Goal: Information Seeking & Learning: Learn about a topic

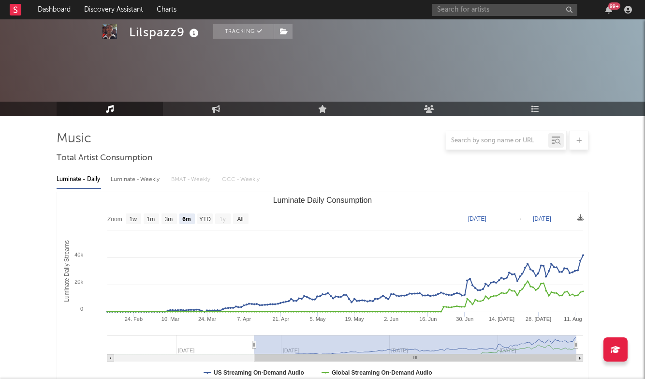
select select "6m"
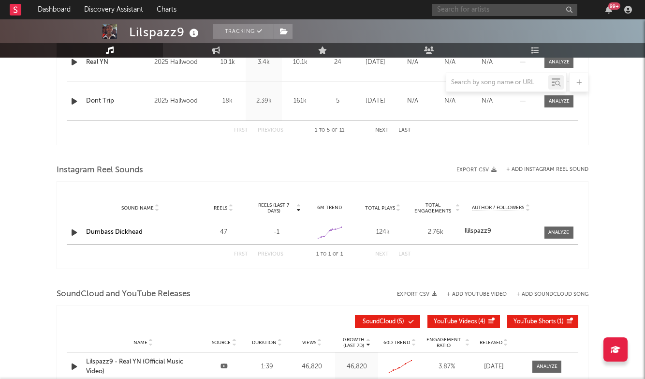
scroll to position [556, 0]
click at [469, 10] on input "text" at bounding box center [505, 10] width 145 height 12
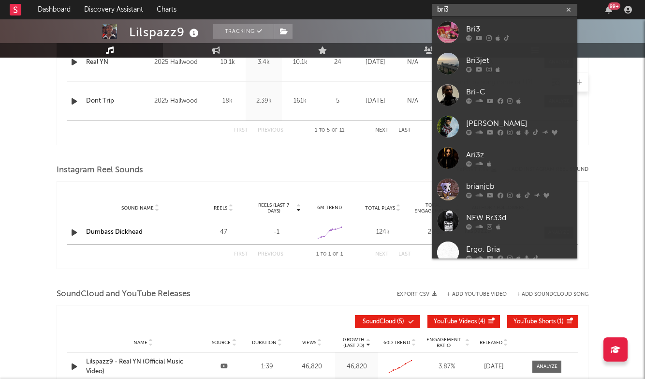
scroll to position [559, 0]
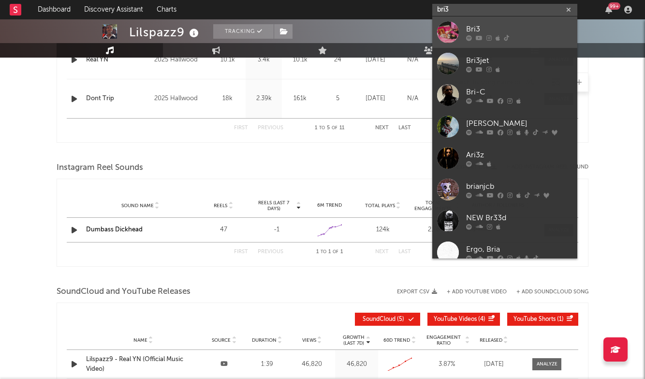
type input "bri3"
click at [469, 31] on div "Bri3" at bounding box center [519, 29] width 106 height 12
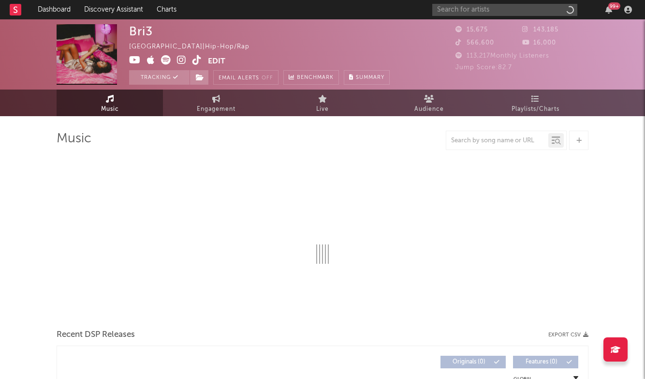
select select "6m"
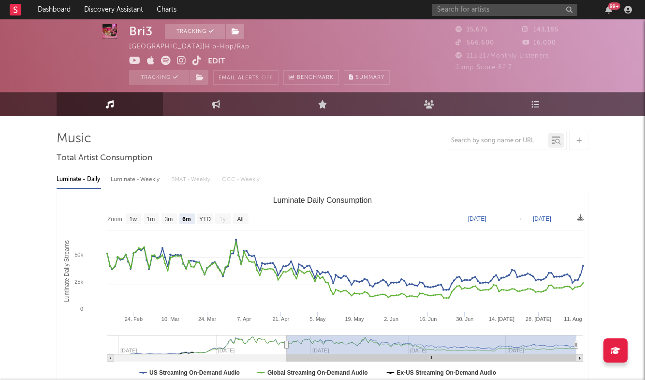
scroll to position [13, 0]
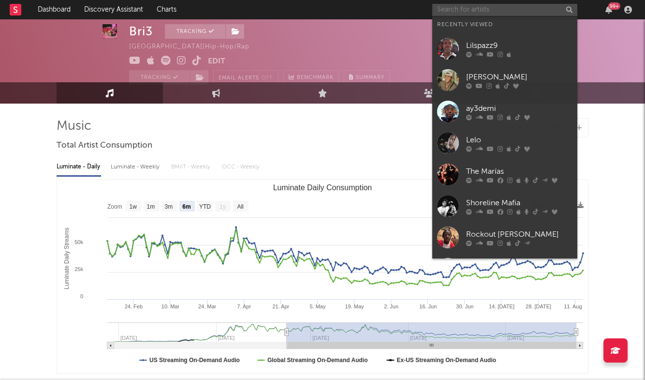
click at [510, 8] on input "text" at bounding box center [505, 10] width 145 height 12
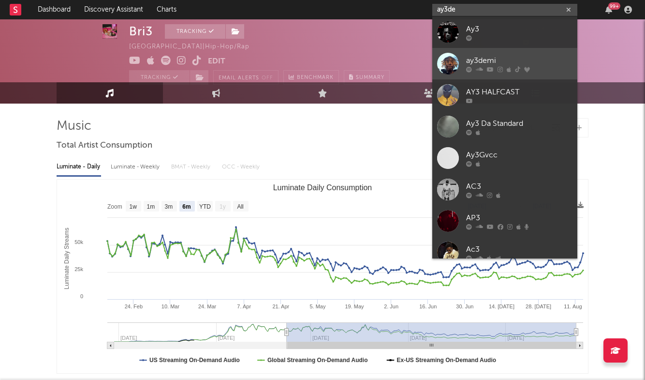
type input "ay3de"
click at [503, 57] on div "ay3demi" at bounding box center [519, 61] width 106 height 12
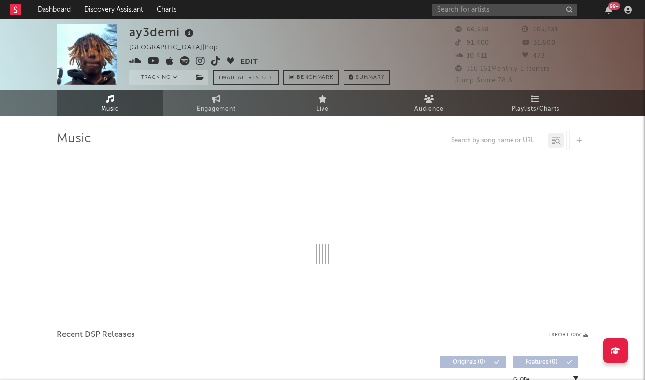
select select "6m"
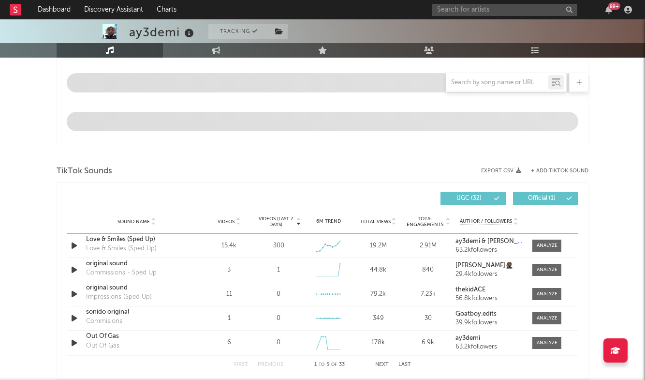
scroll to position [543, 0]
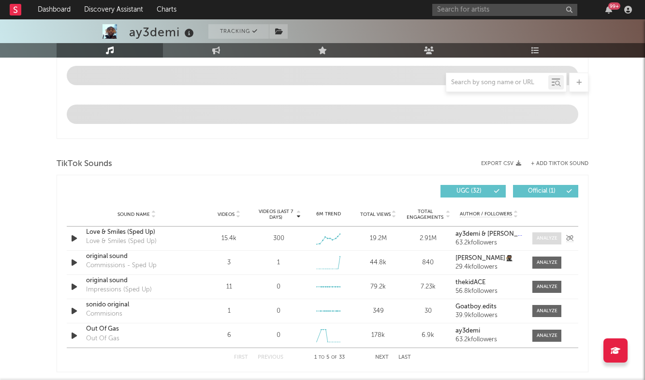
click at [542, 236] on div at bounding box center [547, 238] width 21 height 7
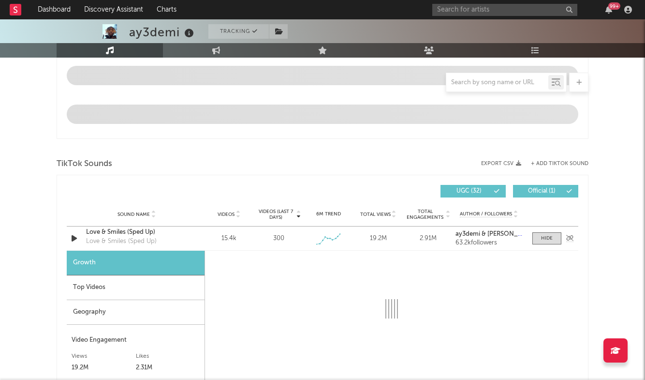
click at [130, 231] on div "Love & Smiles (Sped Up)" at bounding box center [136, 232] width 101 height 10
select select "6m"
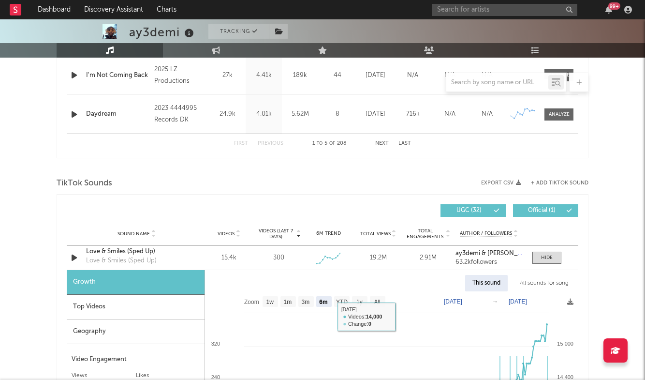
click at [148, 303] on div "Top Videos" at bounding box center [136, 307] width 138 height 25
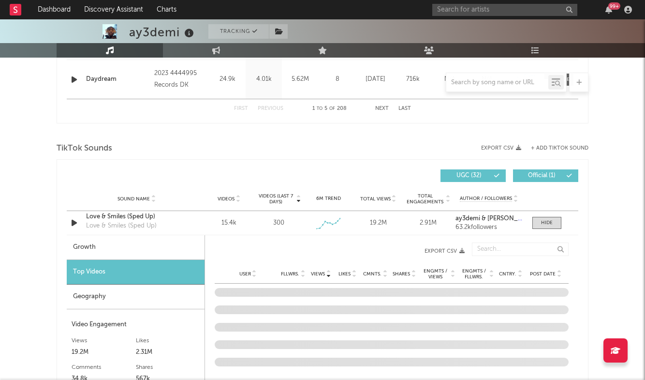
scroll to position [583, 0]
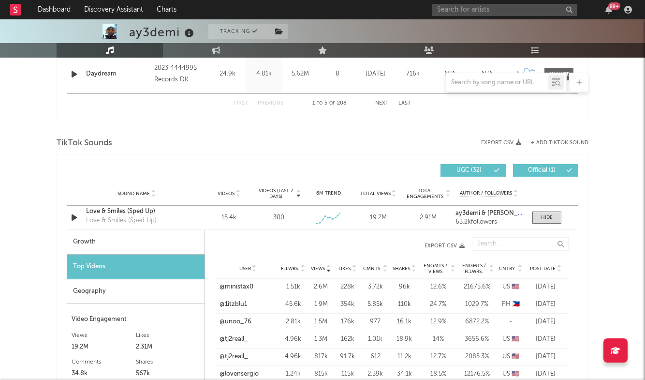
click at [548, 266] on span "Post Date" at bounding box center [543, 269] width 26 height 6
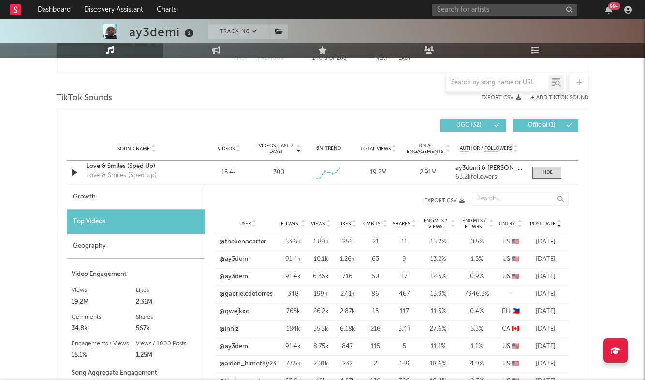
scroll to position [628, 0]
click at [258, 291] on link "@gabrielcdetorres" at bounding box center [246, 294] width 53 height 10
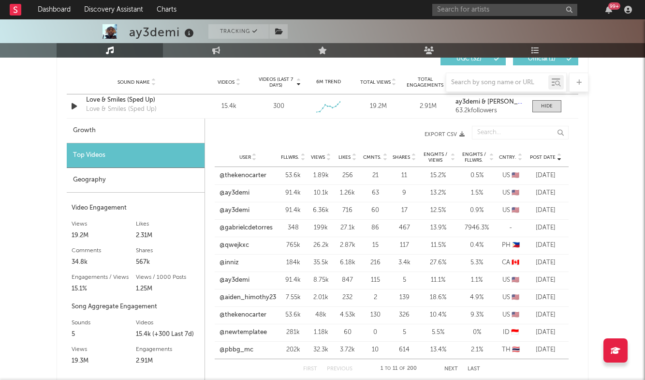
scroll to position [695, 0]
click at [230, 246] on link "@qwejkxc" at bounding box center [235, 245] width 30 height 10
click at [516, 10] on input "text" at bounding box center [505, 10] width 145 height 12
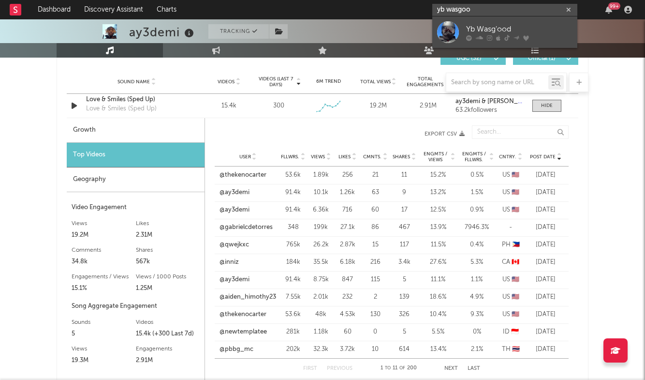
type input "yb wasgoo"
click at [490, 25] on div "Yb Wasg'ood" at bounding box center [519, 29] width 106 height 12
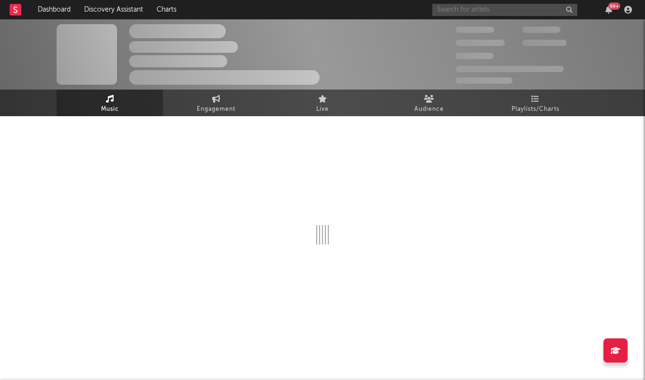
click at [493, 10] on input "text" at bounding box center [505, 10] width 145 height 12
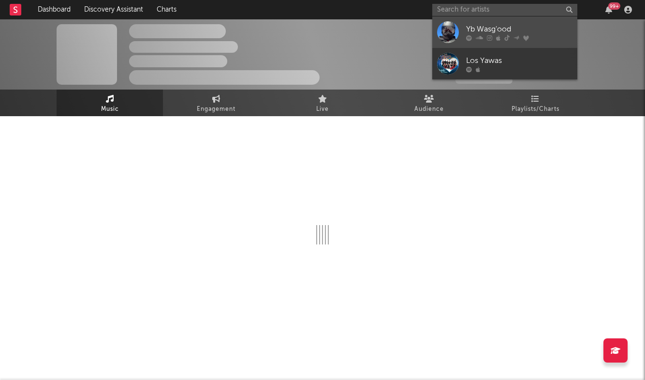
click at [492, 27] on div "Yb Wasg'ood" at bounding box center [519, 29] width 106 height 12
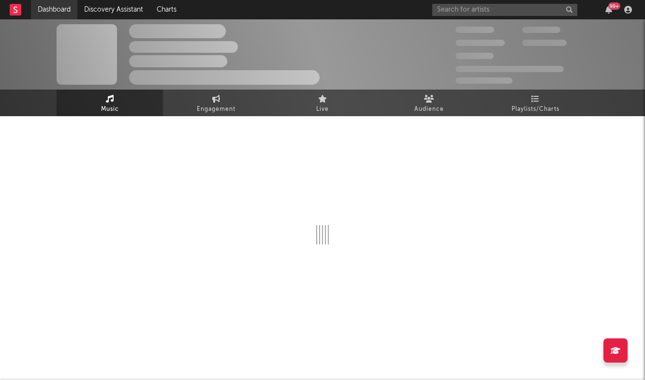
select select "6m"
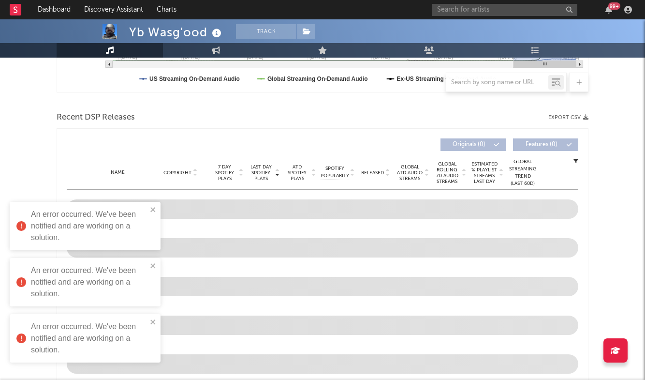
scroll to position [238, 0]
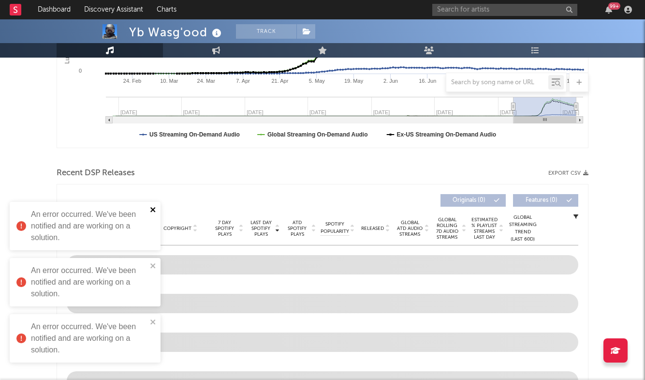
click at [154, 208] on icon "close" at bounding box center [153, 210] width 7 height 8
click at [155, 268] on icon "close" at bounding box center [152, 265] width 5 height 5
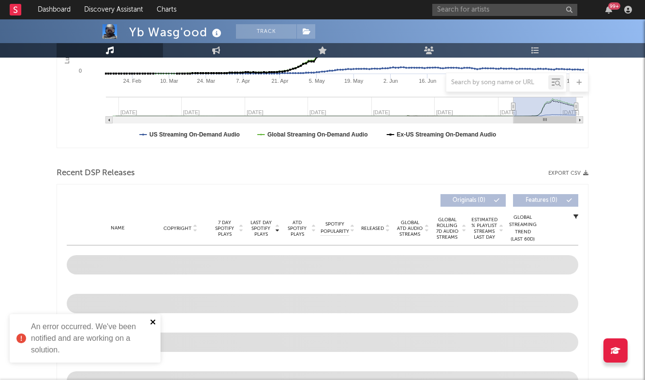
click at [154, 323] on icon "close" at bounding box center [152, 321] width 5 height 5
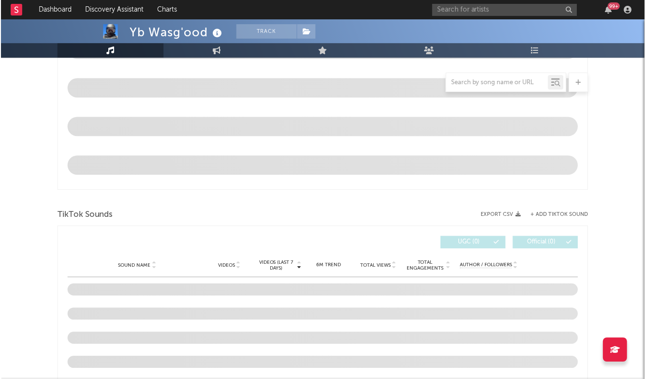
scroll to position [494, 0]
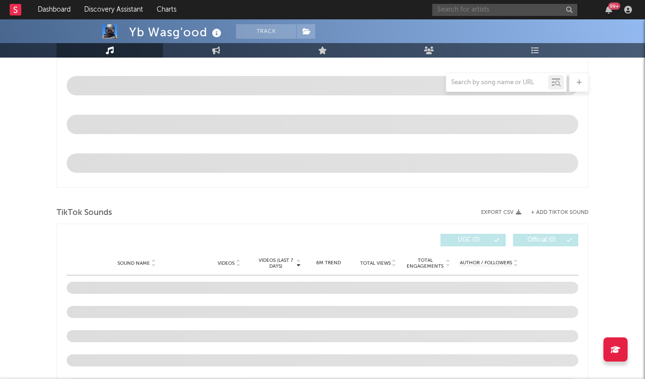
click at [472, 11] on input "text" at bounding box center [505, 10] width 145 height 12
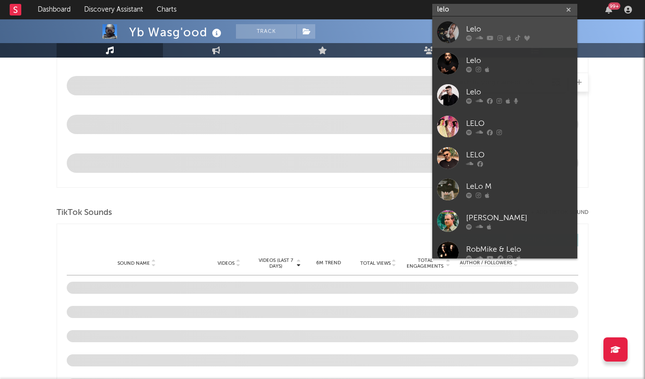
type input "lelo"
click at [501, 32] on div "Lelo" at bounding box center [519, 29] width 106 height 12
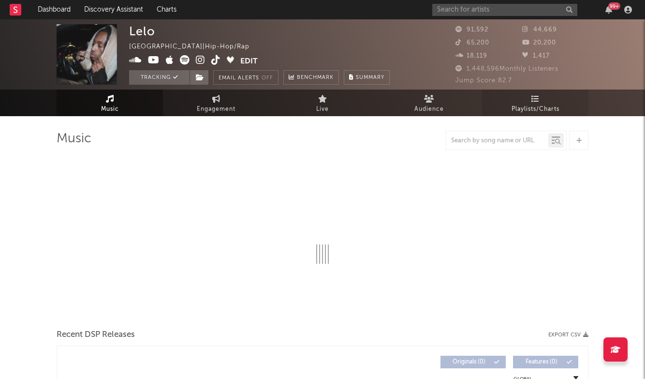
select select "6m"
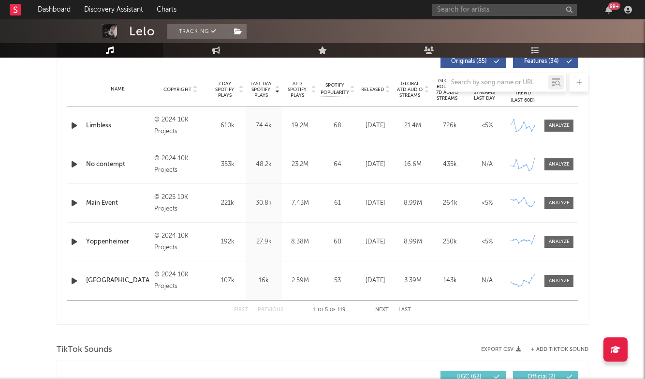
scroll to position [378, 0]
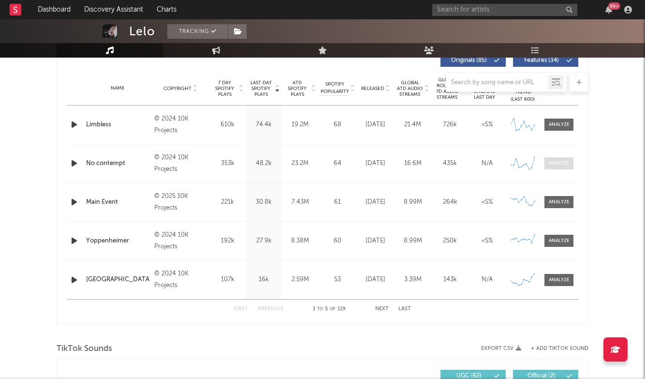
click at [553, 162] on div at bounding box center [559, 163] width 21 height 7
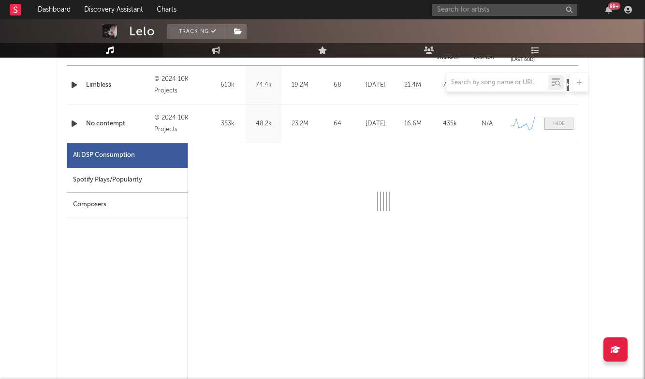
scroll to position [420, 0]
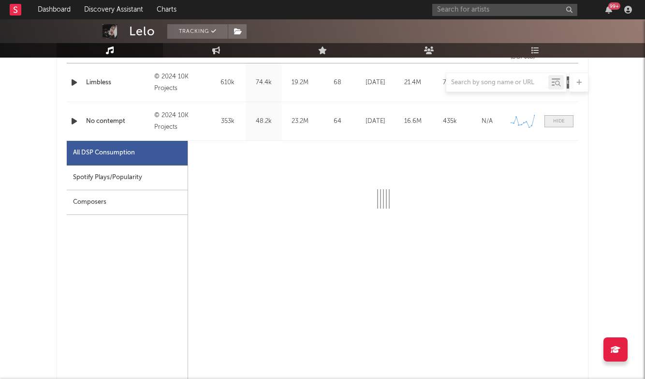
select select "6m"
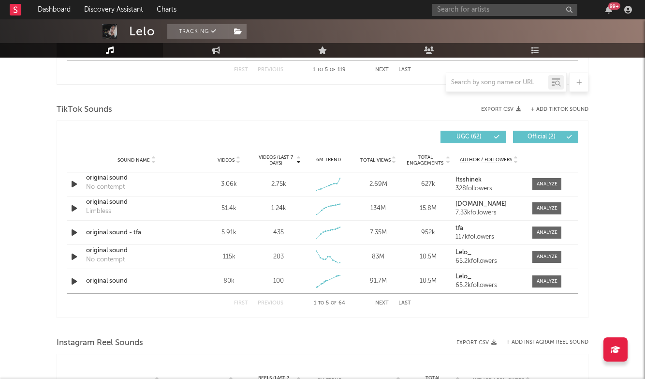
scroll to position [1066, 0]
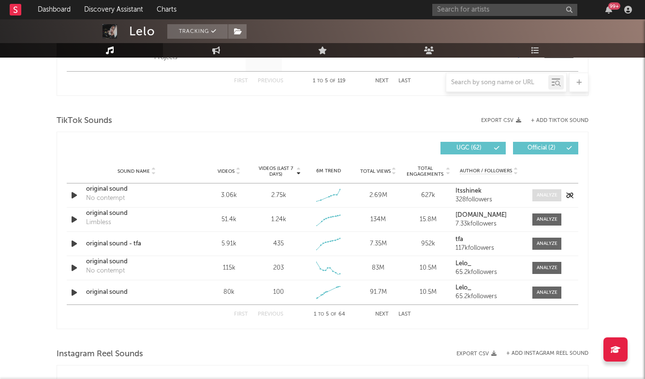
click at [540, 196] on div at bounding box center [547, 195] width 21 height 7
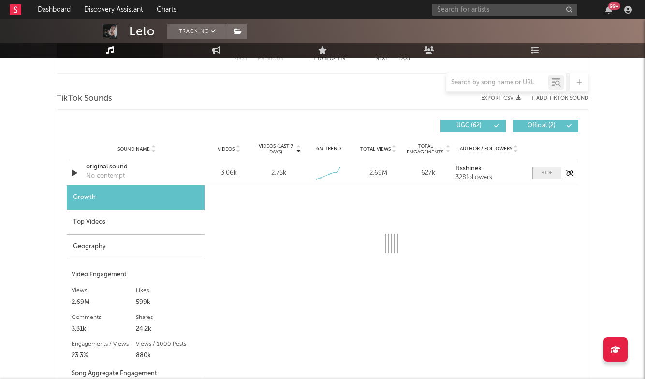
select select "1w"
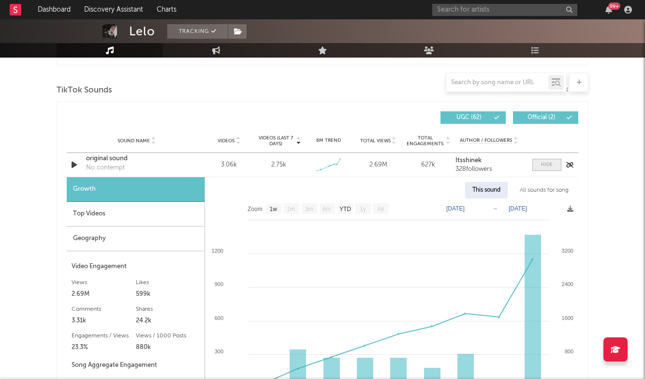
scroll to position [1101, 0]
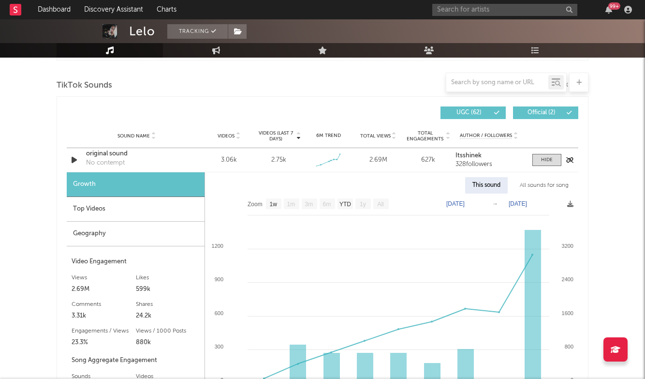
click at [117, 158] on div "original sound" at bounding box center [136, 154] width 101 height 10
click at [458, 8] on input "text" at bounding box center [505, 10] width 145 height 12
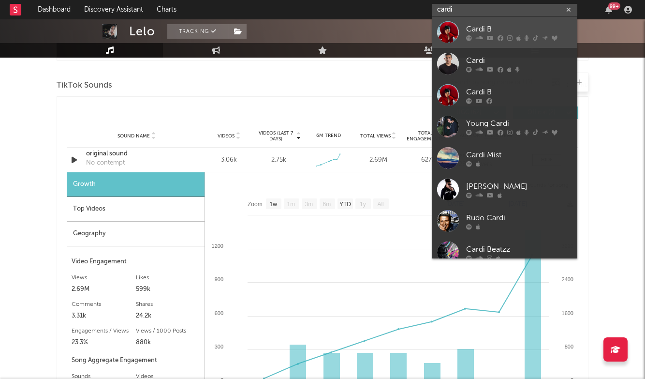
type input "cardi"
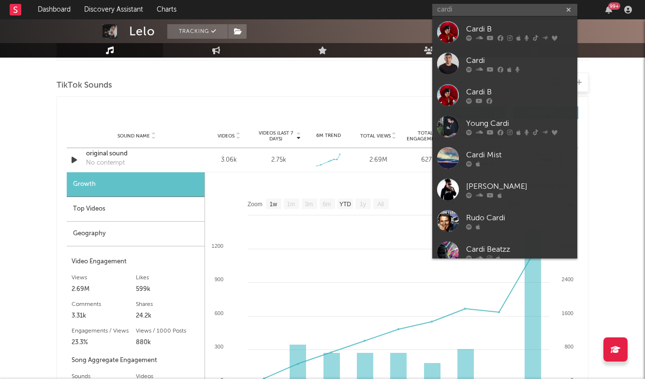
click at [470, 30] on div "Cardi B" at bounding box center [519, 29] width 106 height 12
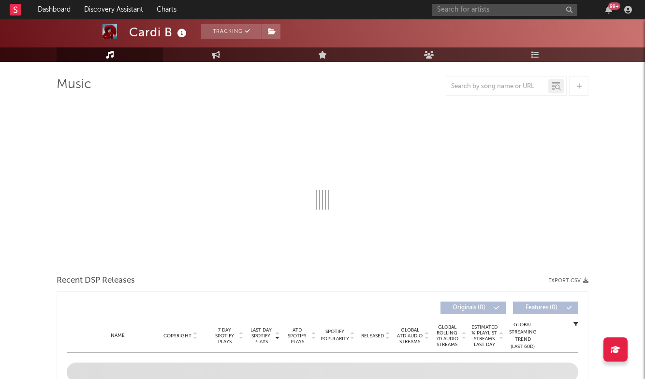
select select "6m"
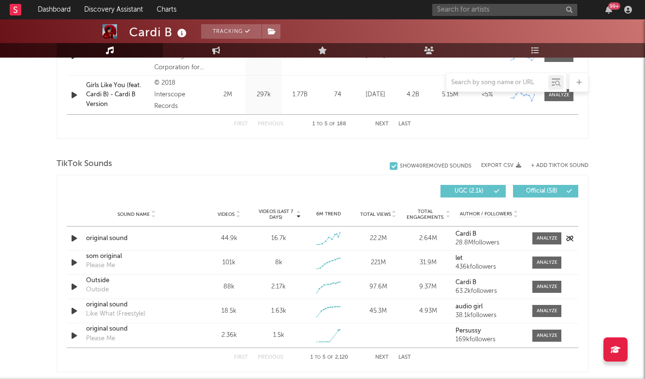
scroll to position [565, 0]
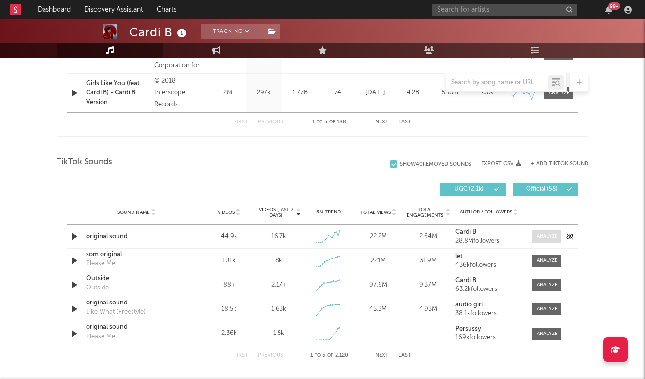
click at [546, 242] on span at bounding box center [547, 236] width 29 height 12
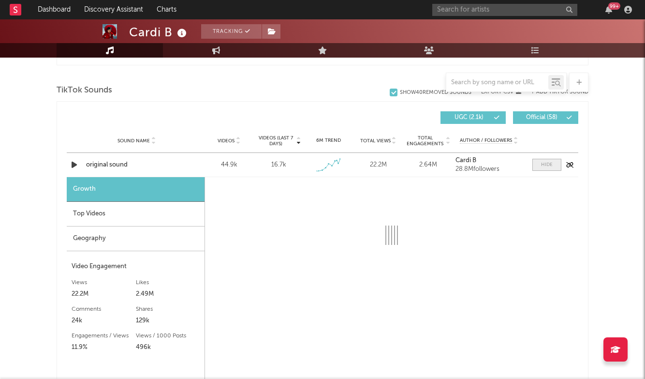
scroll to position [658, 0]
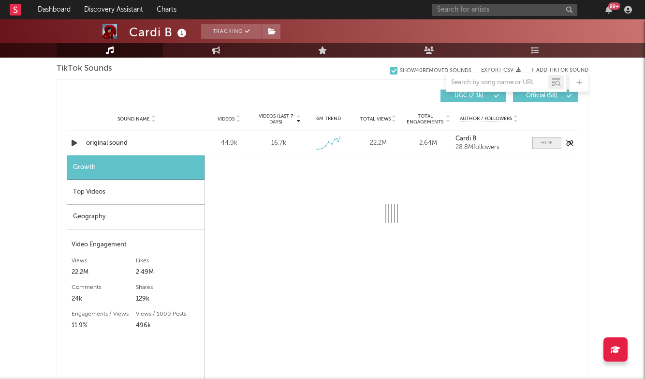
select select "1w"
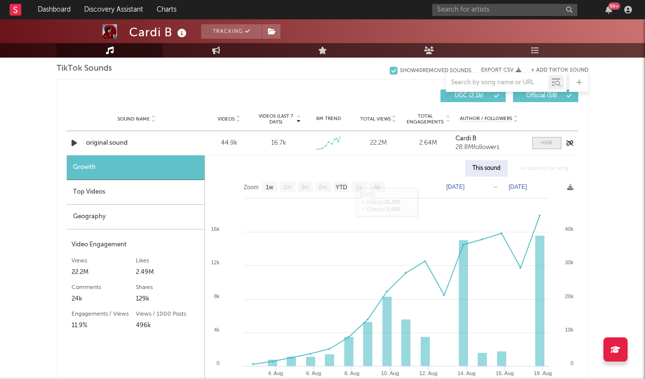
click at [535, 141] on span at bounding box center [547, 143] width 29 height 12
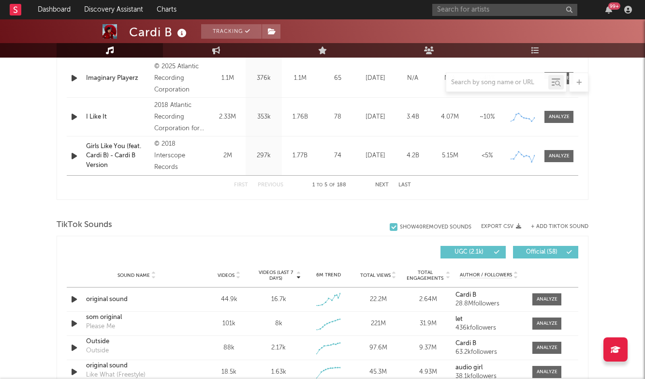
scroll to position [527, 0]
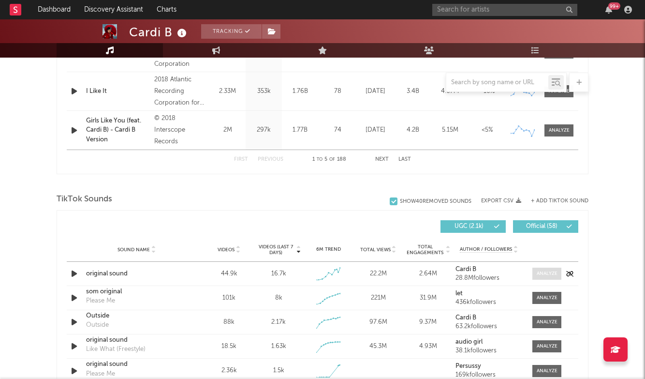
click at [554, 272] on div at bounding box center [547, 273] width 21 height 7
select select "1w"
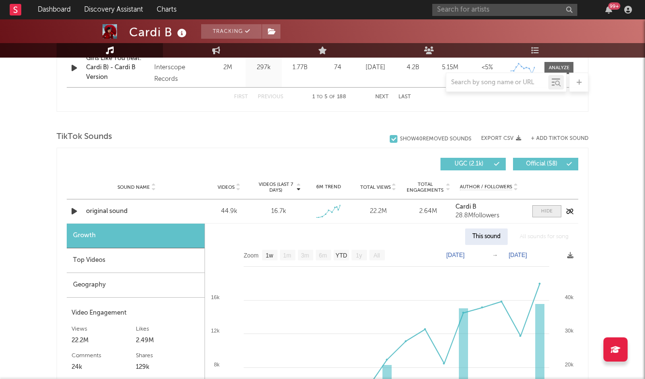
scroll to position [590, 0]
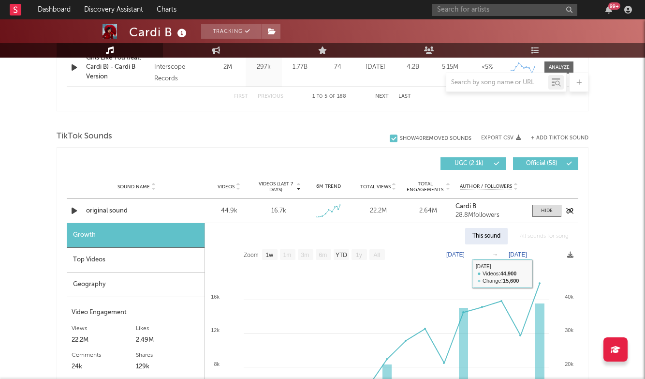
click at [117, 211] on div "original sound" at bounding box center [136, 211] width 101 height 10
click at [460, 2] on div "99 +" at bounding box center [534, 9] width 203 height 19
click at [452, 12] on input "text" at bounding box center [505, 10] width 145 height 12
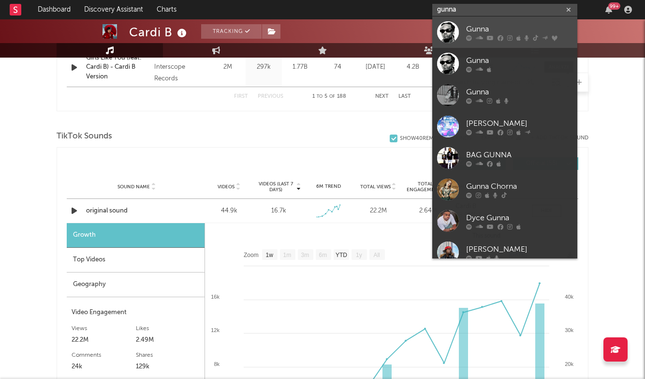
type input "gunna"
click at [471, 23] on link "Gunna" at bounding box center [505, 31] width 145 height 31
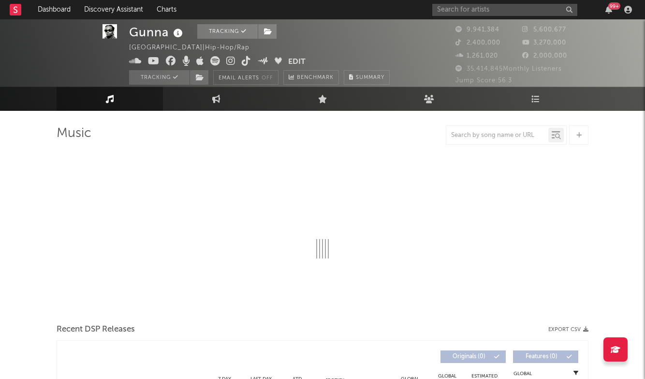
scroll to position [6, 0]
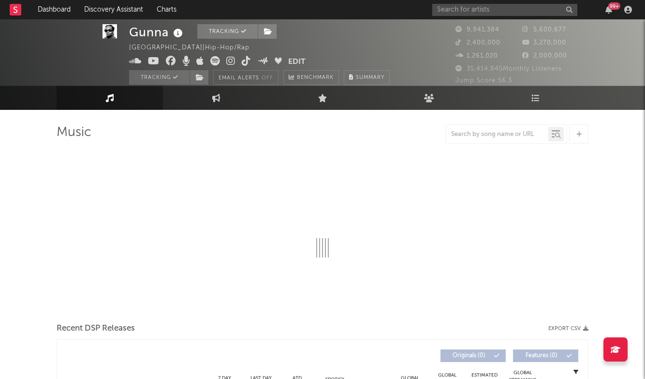
select select "6m"
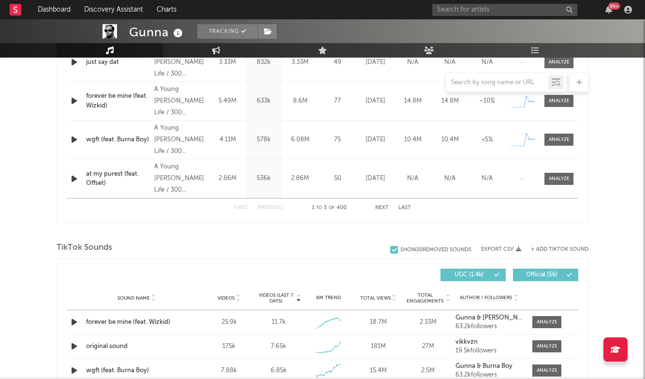
scroll to position [559, 0]
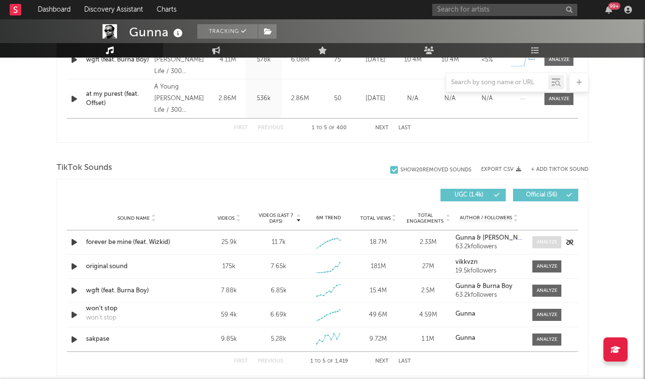
click at [546, 242] on div at bounding box center [547, 242] width 21 height 7
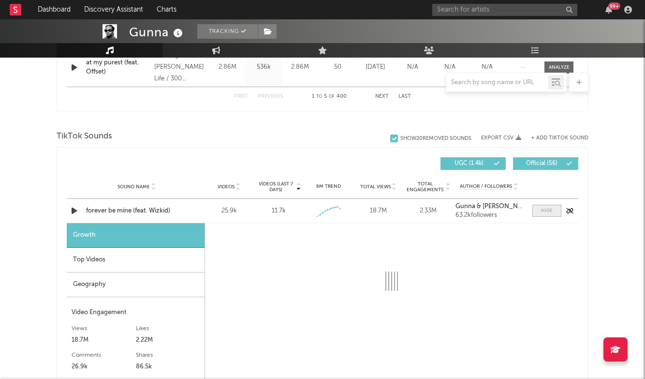
select select "1w"
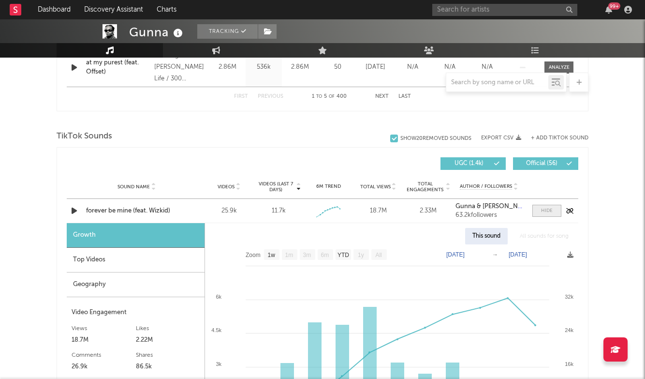
scroll to position [592, 0]
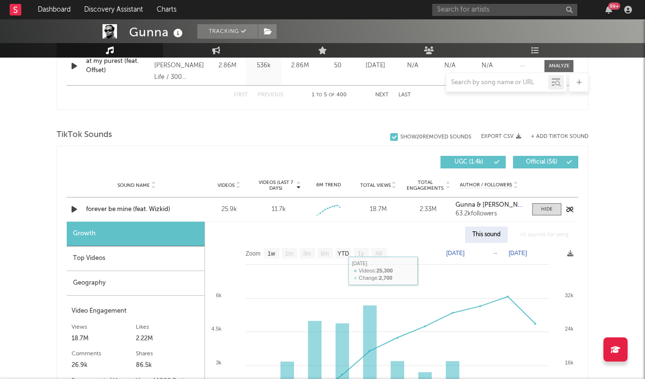
click at [146, 210] on div "forever be mine (feat. Wizkid)" at bounding box center [136, 210] width 101 height 10
click at [511, 11] on input "text" at bounding box center [505, 10] width 145 height 12
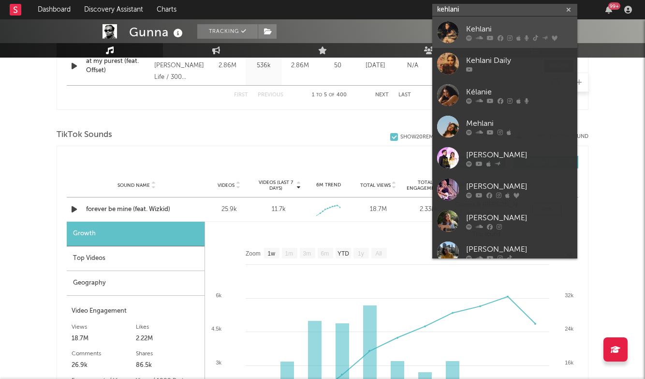
type input "kehlani"
click at [492, 20] on link "Kehlani" at bounding box center [505, 31] width 145 height 31
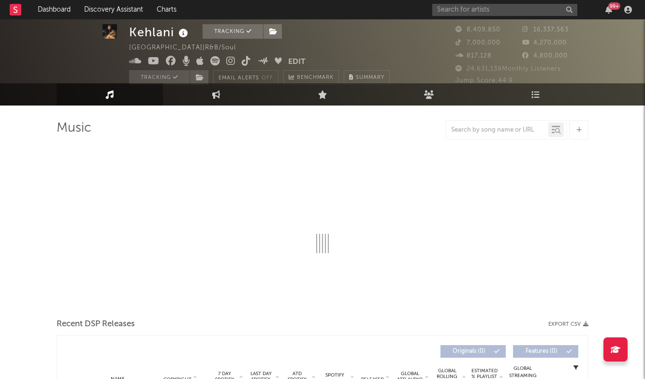
select select "6m"
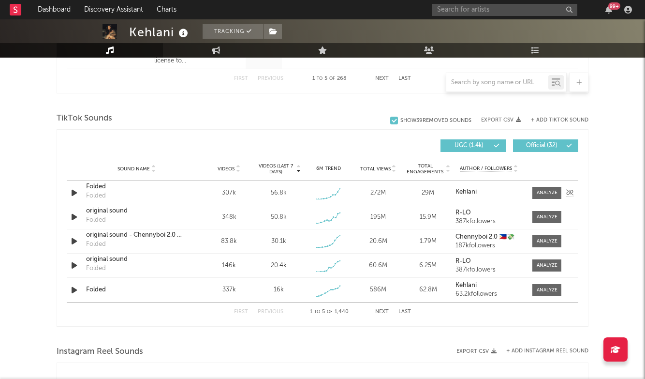
scroll to position [789, 0]
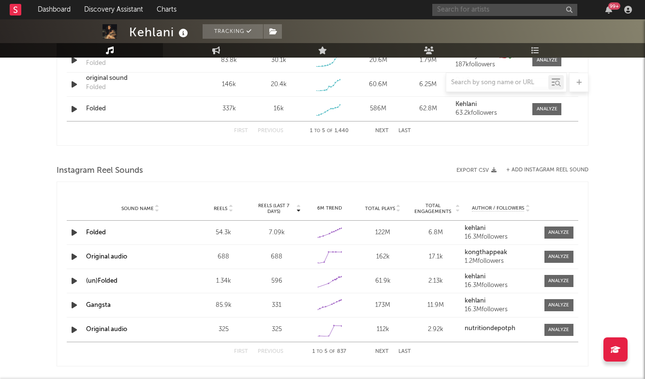
click at [488, 12] on input "text" at bounding box center [505, 10] width 145 height 12
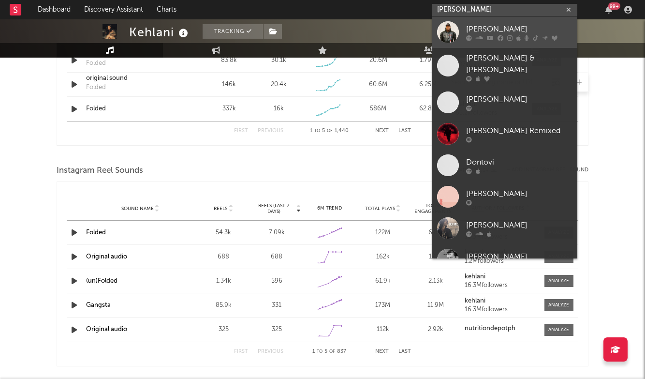
type input "[PERSON_NAME]"
click at [520, 35] on icon at bounding box center [519, 38] width 4 height 6
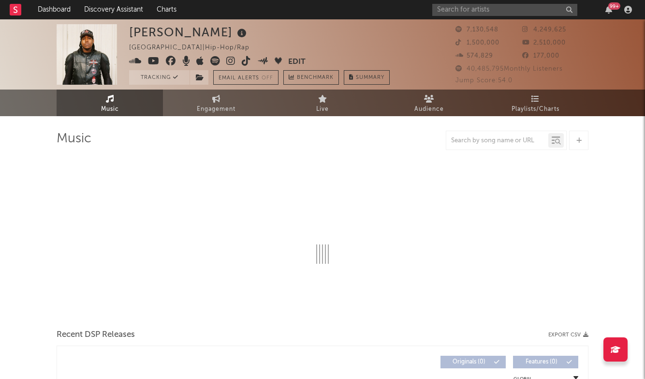
select select "6m"
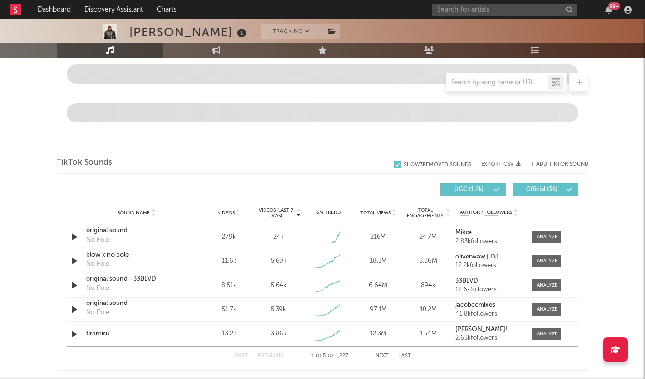
scroll to position [542, 0]
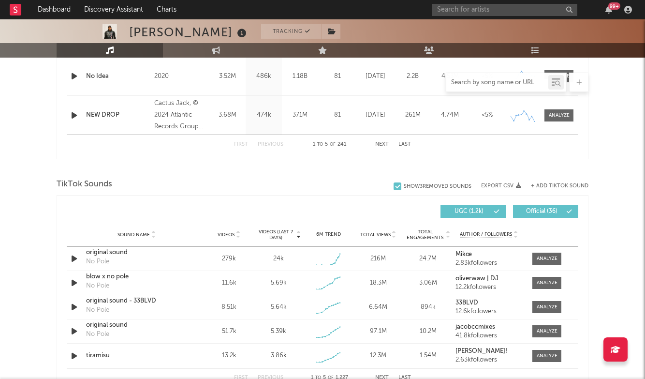
click at [506, 84] on input "text" at bounding box center [498, 83] width 102 height 8
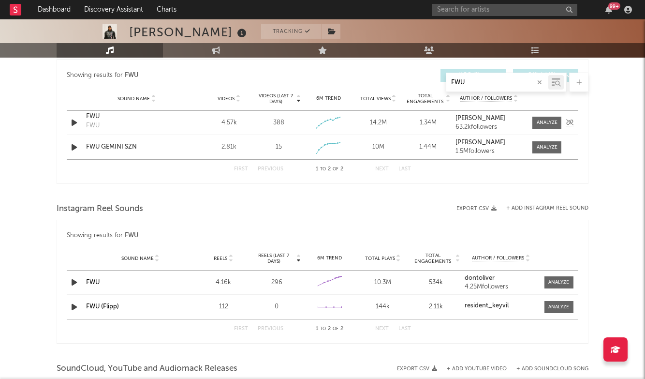
scroll to position [521, 0]
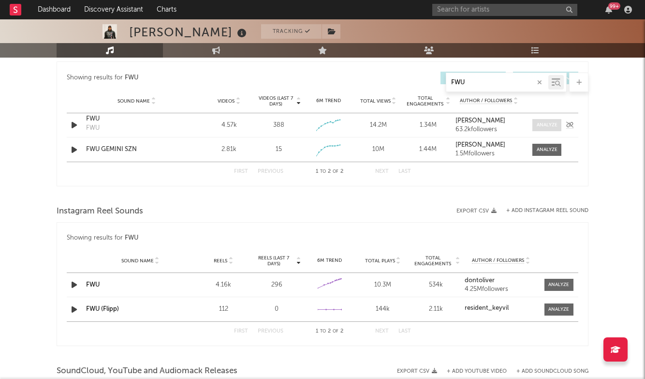
type input "FWU"
click at [552, 121] on span at bounding box center [547, 125] width 29 height 12
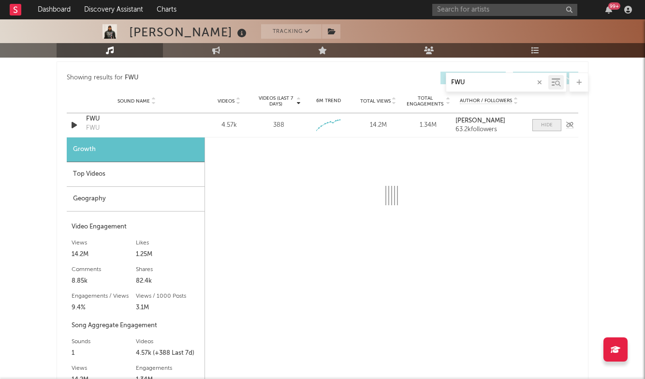
select select "1w"
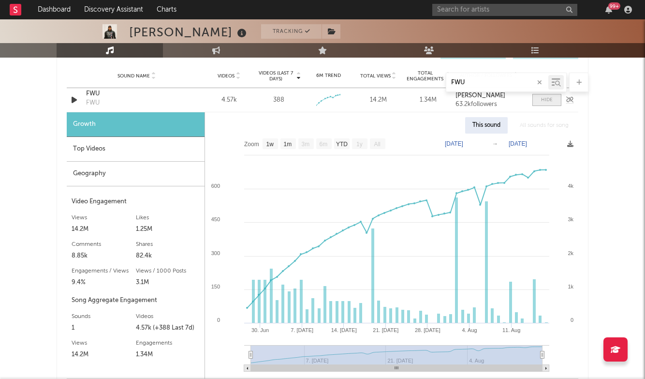
scroll to position [551, 0]
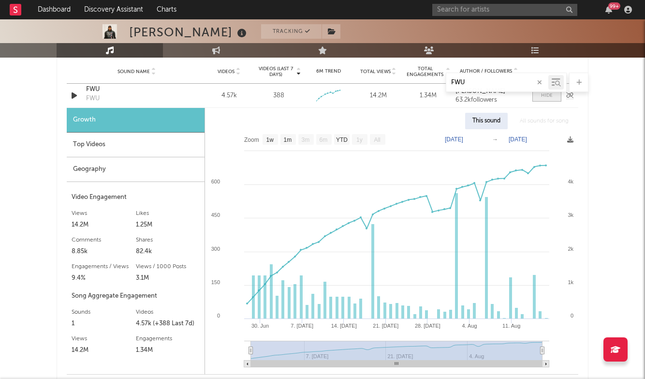
click at [553, 98] on span at bounding box center [547, 96] width 29 height 12
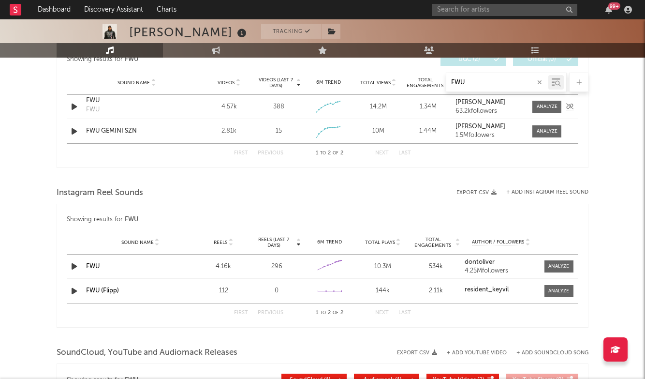
scroll to position [538, 0]
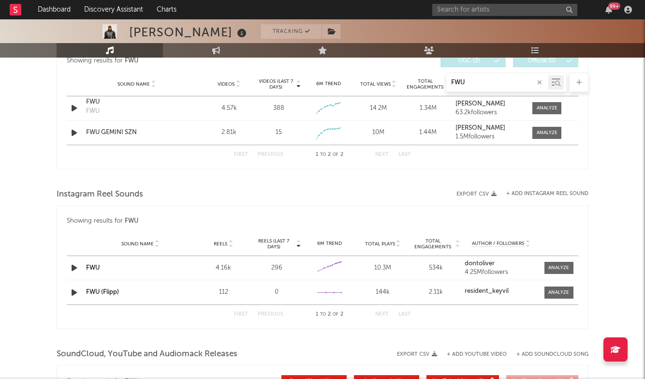
click at [541, 79] on icon "button" at bounding box center [540, 82] width 5 height 6
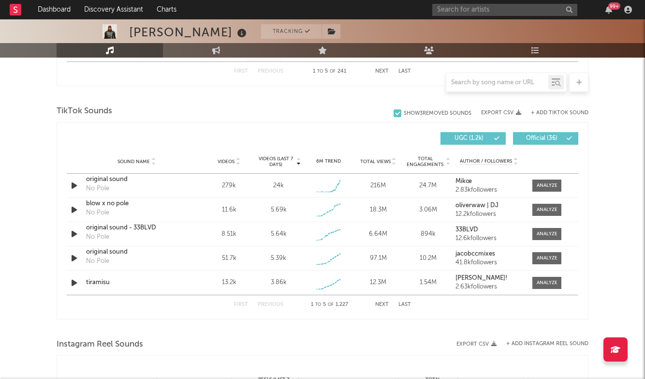
scroll to position [616, 0]
click at [550, 281] on div at bounding box center [547, 282] width 21 height 7
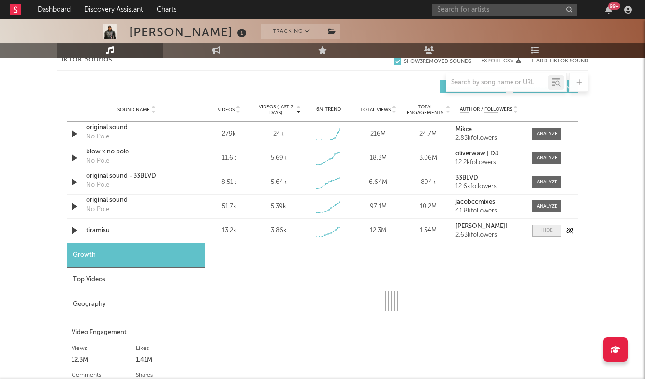
select select "1w"
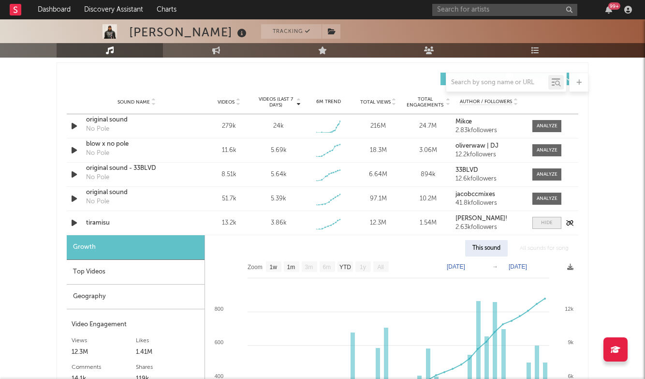
scroll to position [684, 0]
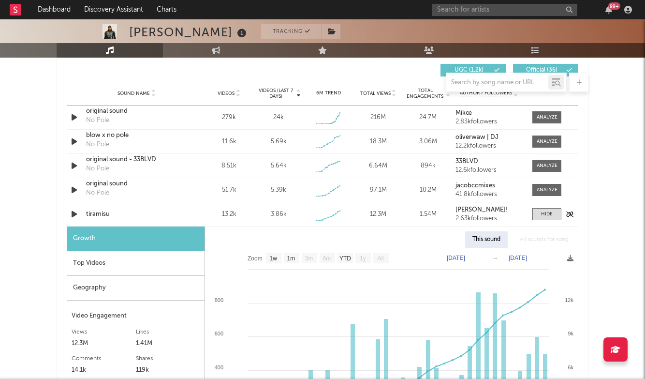
click at [101, 213] on div "tiramisu" at bounding box center [136, 214] width 101 height 10
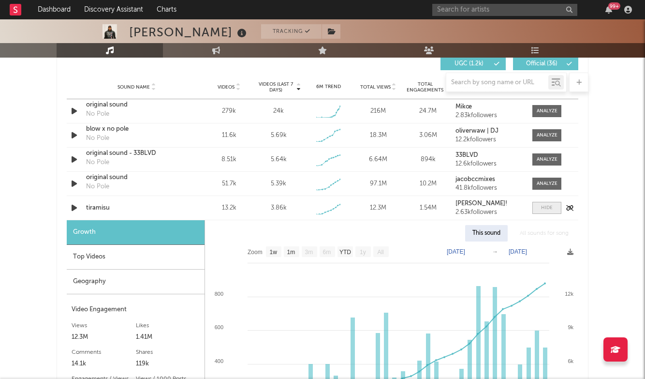
click at [544, 203] on span at bounding box center [547, 208] width 29 height 12
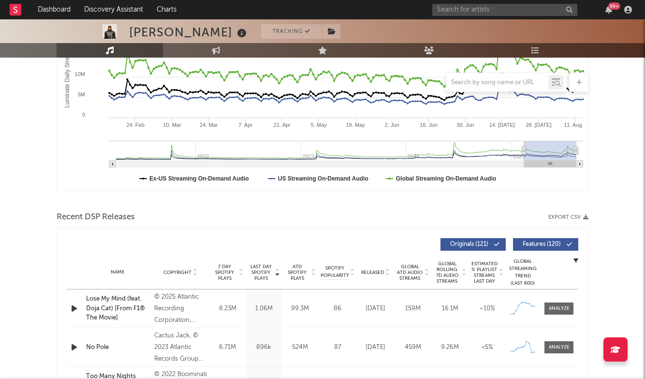
scroll to position [265, 0]
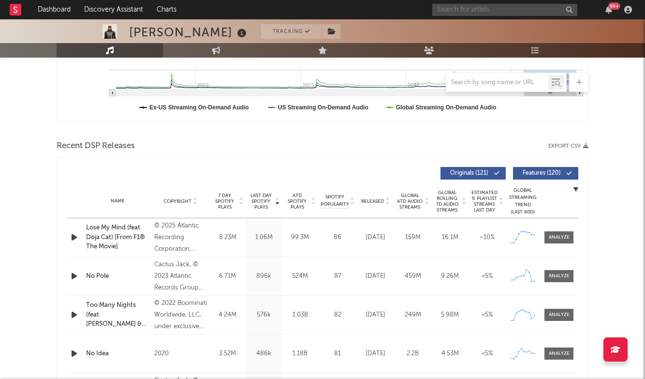
click at [468, 7] on input "text" at bounding box center [505, 10] width 145 height 12
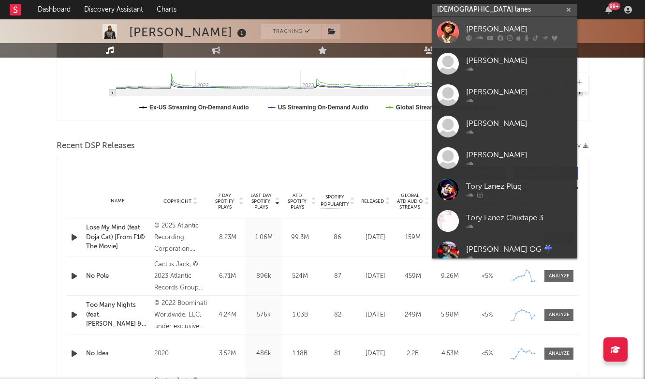
type input "[DEMOGRAPHIC_DATA] lanes"
drag, startPoint x: 480, startPoint y: 19, endPoint x: 491, endPoint y: 26, distance: 12.2
click at [491, 26] on div "[PERSON_NAME]" at bounding box center [519, 29] width 106 height 12
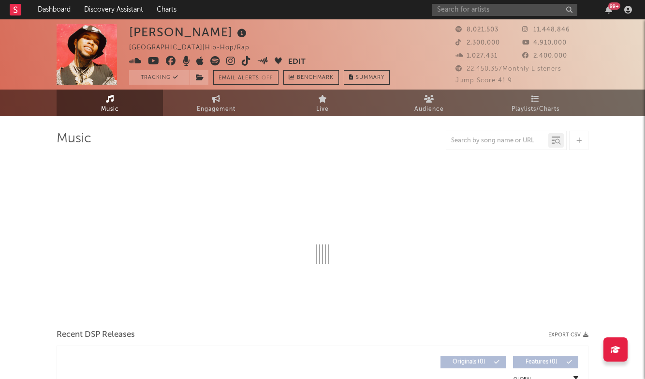
select select "6m"
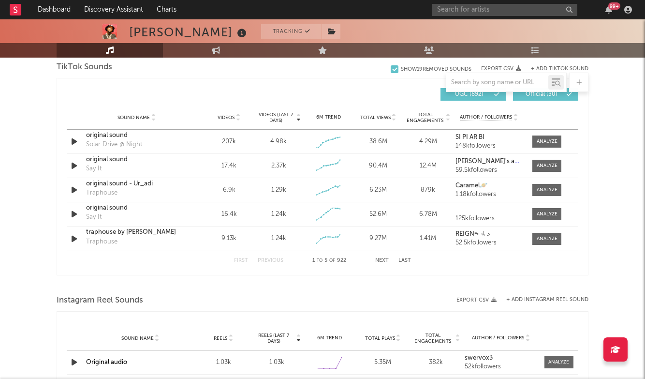
scroll to position [661, 0]
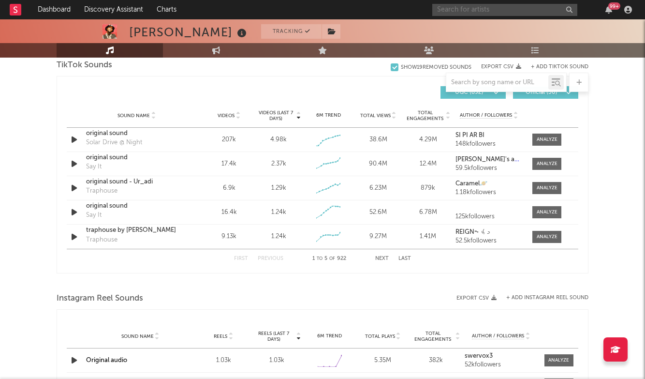
click at [475, 10] on input "text" at bounding box center [505, 10] width 145 height 12
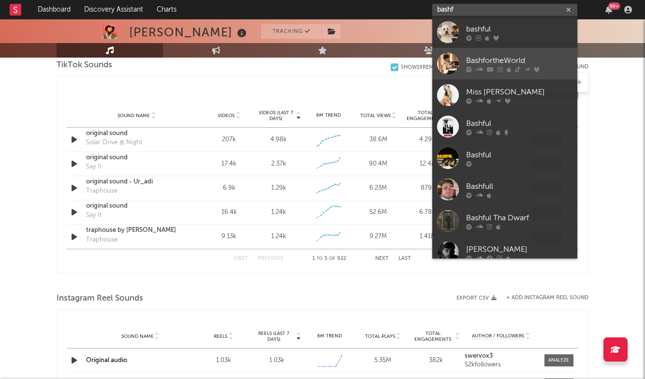
type input "bashf"
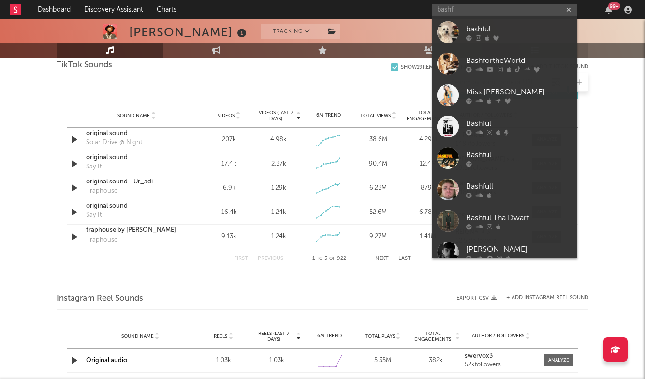
click at [504, 55] on div "BashfortheWorld" at bounding box center [519, 61] width 106 height 12
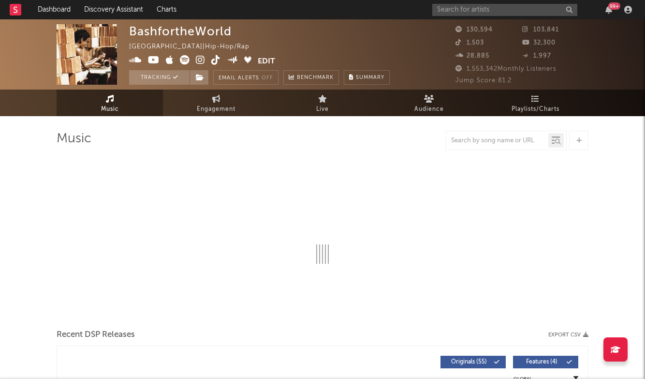
select select "6m"
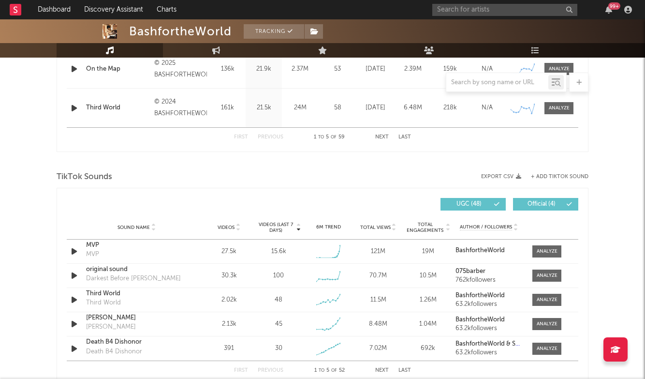
scroll to position [551, 0]
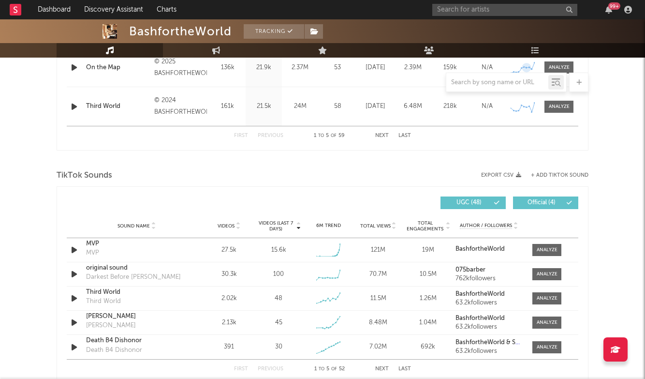
click at [517, 78] on div at bounding box center [498, 82] width 102 height 12
click at [508, 82] on input "text" at bounding box center [498, 83] width 102 height 8
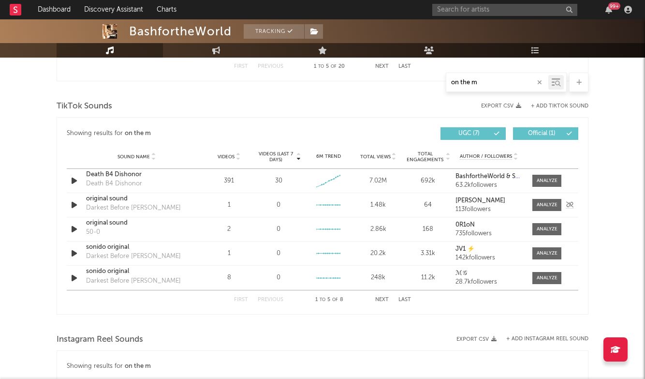
scroll to position [622, 0]
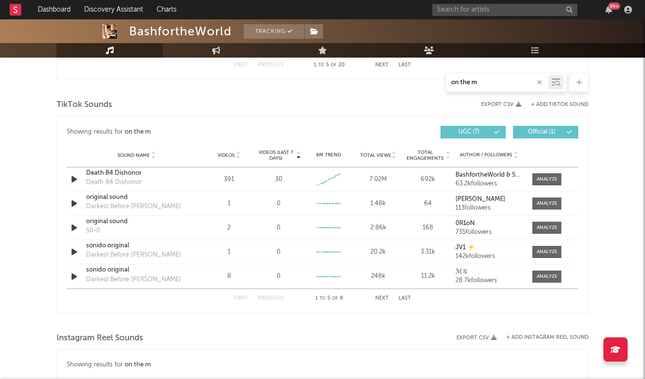
click at [404, 299] on button "Last" at bounding box center [405, 298] width 13 height 5
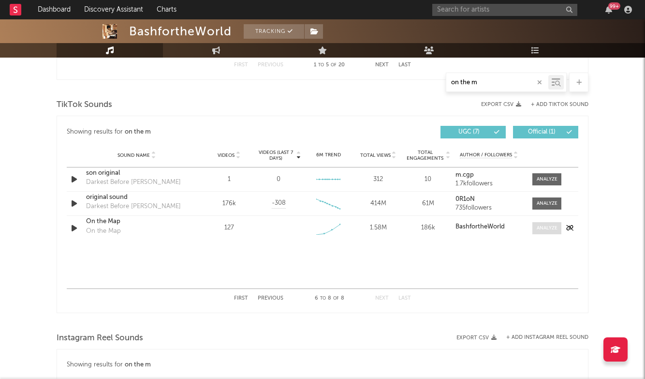
type input "on the m"
click at [545, 224] on div at bounding box center [547, 227] width 21 height 7
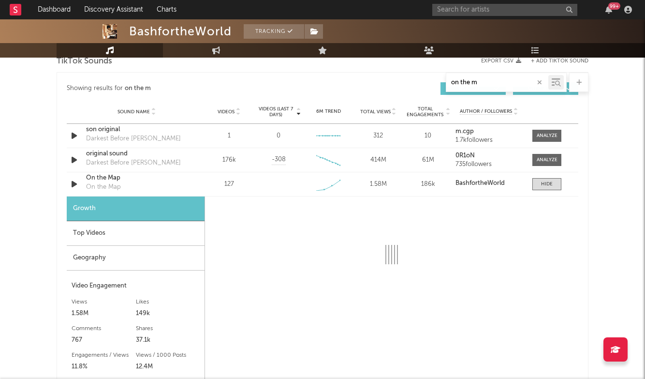
scroll to position [748, 0]
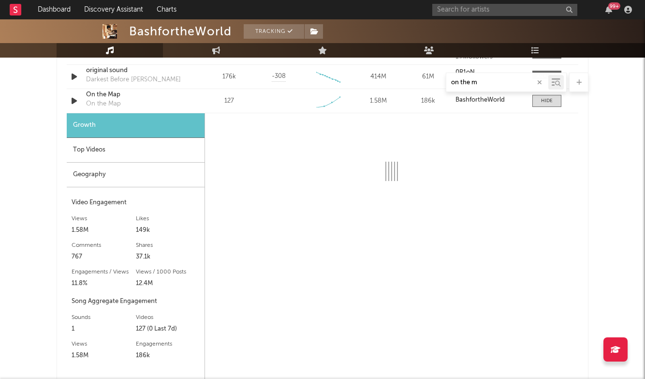
select select "6m"
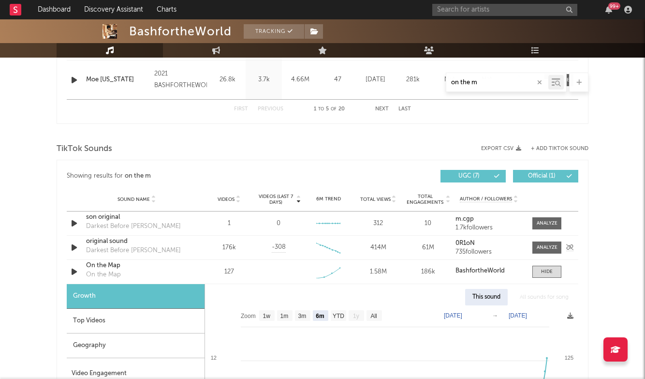
scroll to position [579, 0]
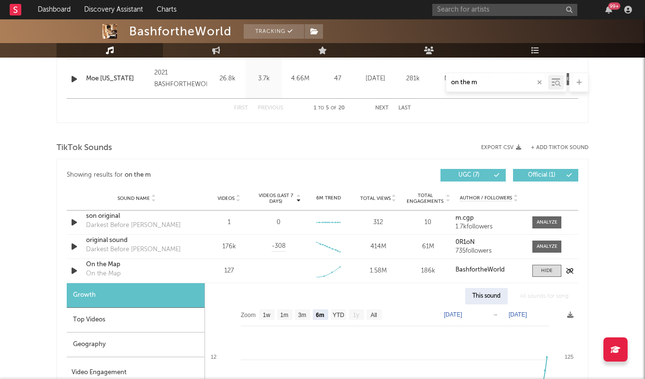
click at [112, 268] on div "On the Map" at bounding box center [136, 265] width 101 height 10
click at [487, 11] on input "text" at bounding box center [505, 10] width 145 height 12
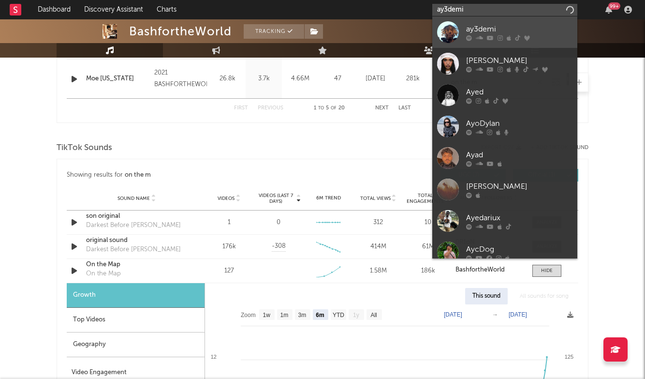
type input "ay3demi"
click at [497, 26] on div "ay3demi" at bounding box center [519, 29] width 106 height 12
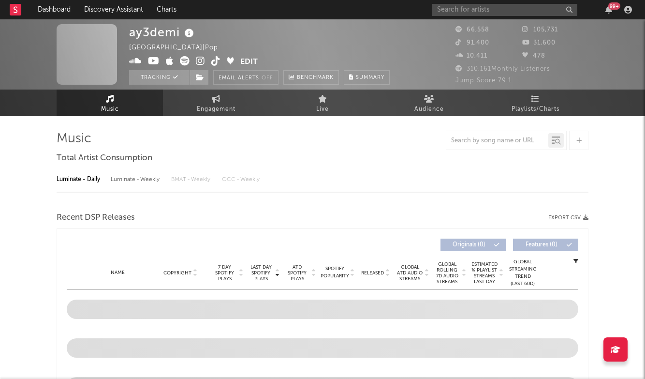
select select "6m"
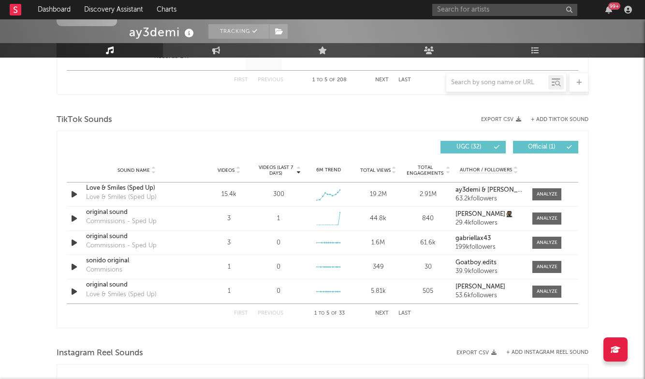
scroll to position [609, 0]
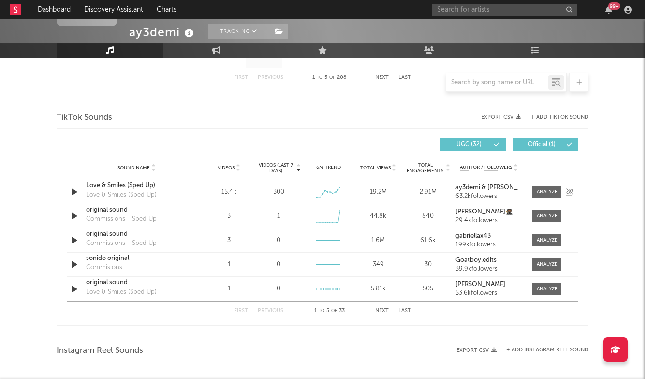
click at [140, 187] on div "Love & Smiles (Sped Up)" at bounding box center [136, 186] width 101 height 10
click at [399, 310] on button "Last" at bounding box center [405, 310] width 13 height 5
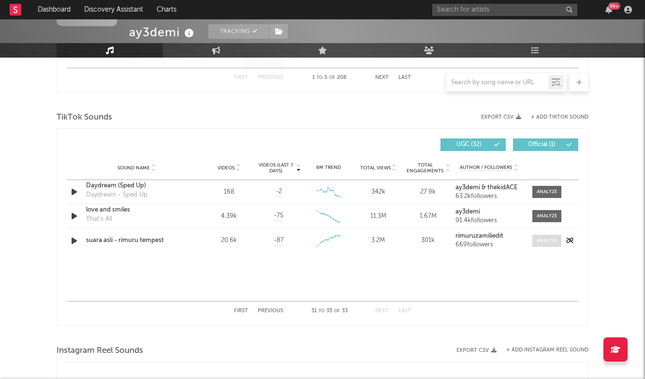
click at [547, 240] on div at bounding box center [547, 240] width 21 height 7
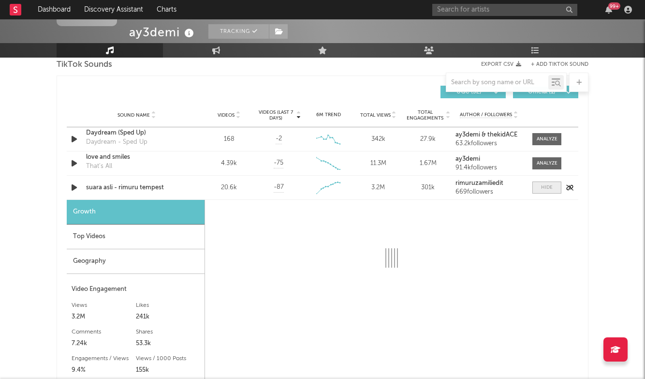
select select "1w"
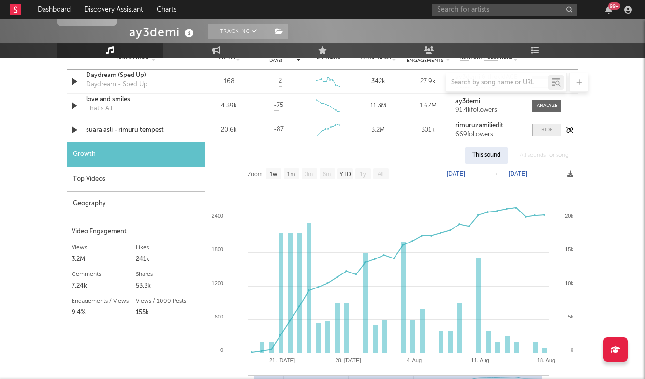
scroll to position [726, 0]
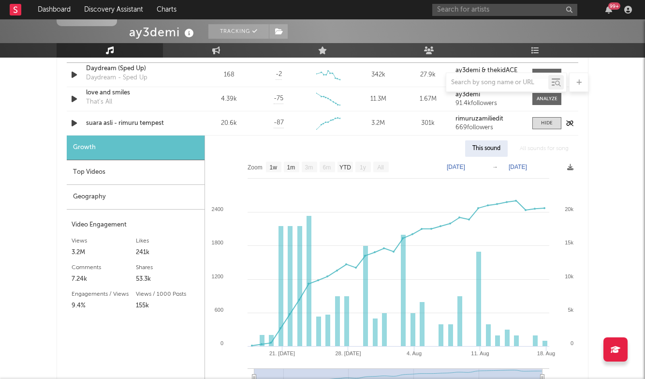
click at [131, 123] on div "suara asli - rimuru tempest" at bounding box center [136, 124] width 101 height 10
click at [546, 119] on span at bounding box center [547, 123] width 29 height 12
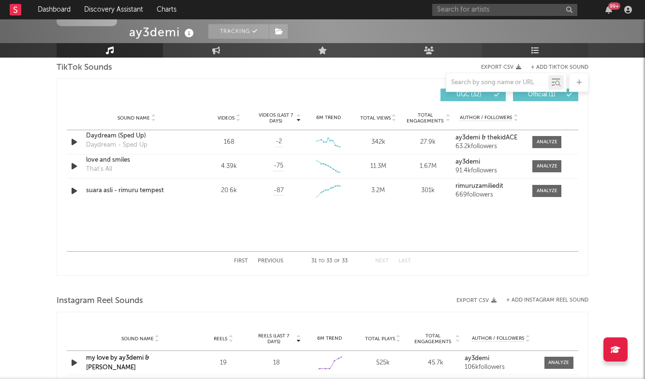
scroll to position [655, 0]
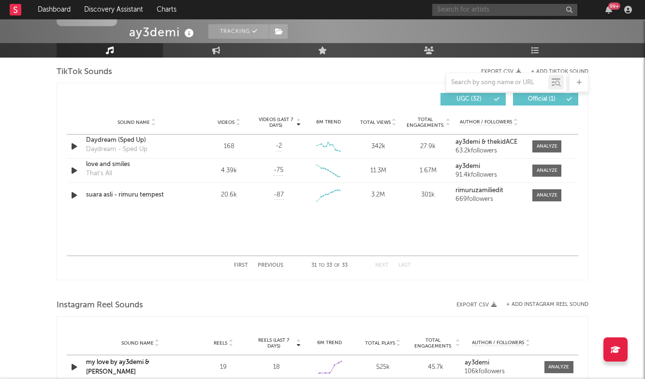
click at [491, 8] on input "text" at bounding box center [505, 10] width 145 height 12
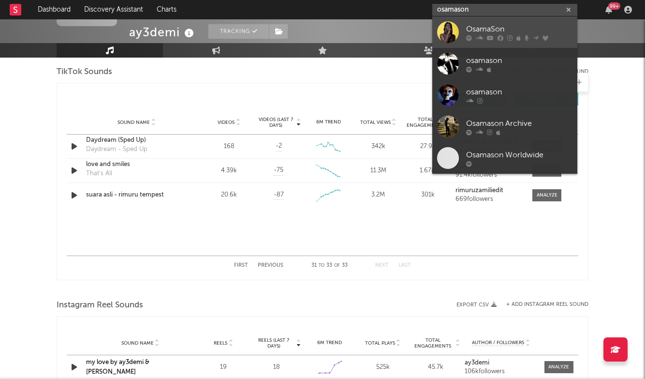
type input "osamason"
click at [505, 21] on link "OsamaSon" at bounding box center [505, 31] width 145 height 31
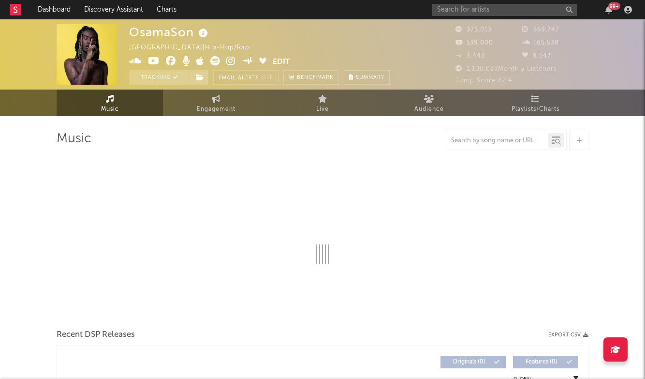
select select "6m"
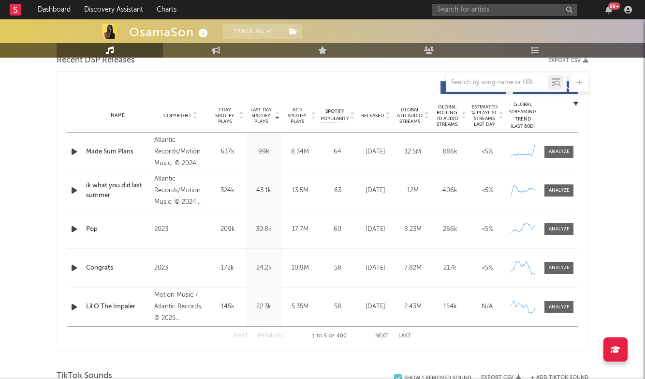
scroll to position [357, 0]
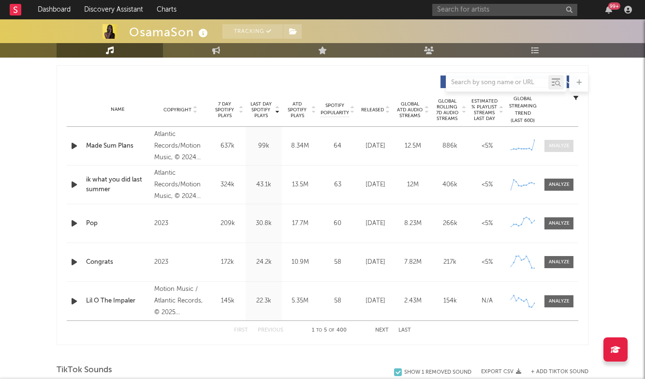
click at [561, 140] on span at bounding box center [559, 146] width 29 height 12
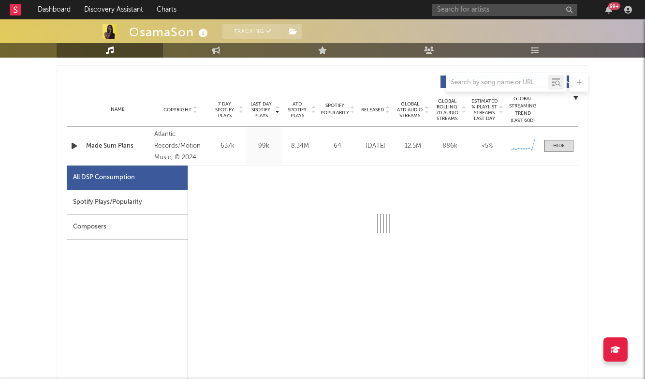
select select "6m"
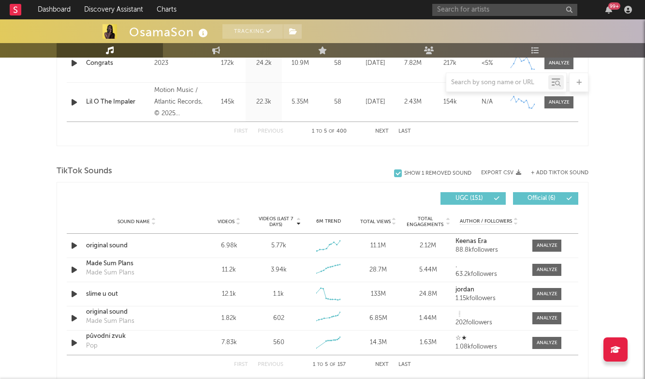
scroll to position [1018, 0]
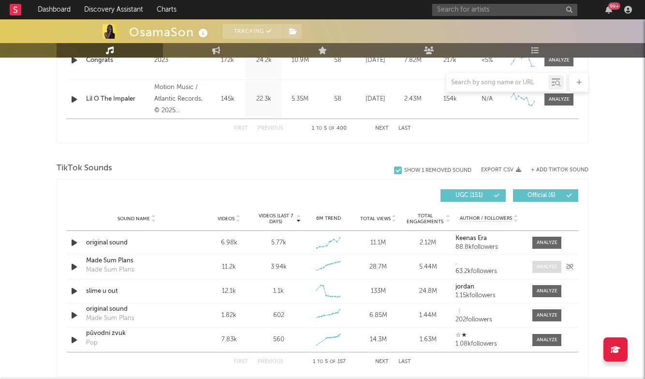
click at [542, 262] on span at bounding box center [547, 267] width 29 height 12
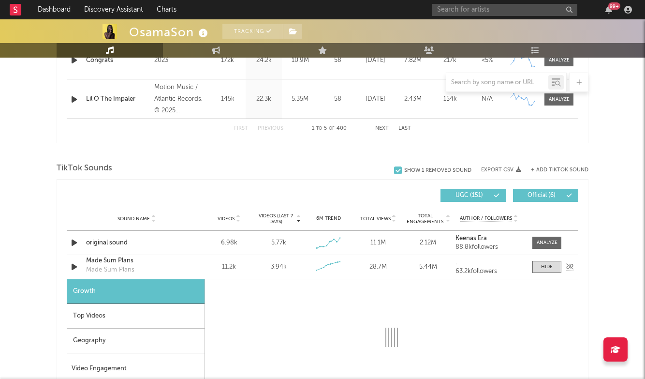
select select "6m"
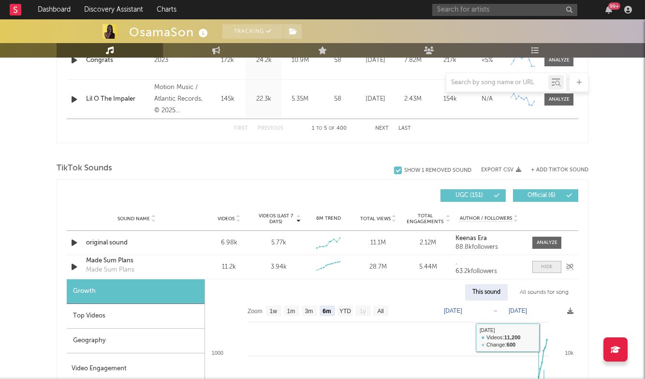
click at [540, 269] on span at bounding box center [547, 267] width 29 height 12
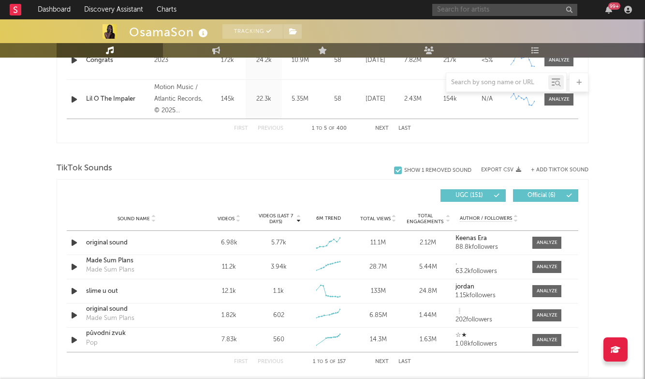
click at [466, 6] on input "text" at bounding box center [505, 10] width 145 height 12
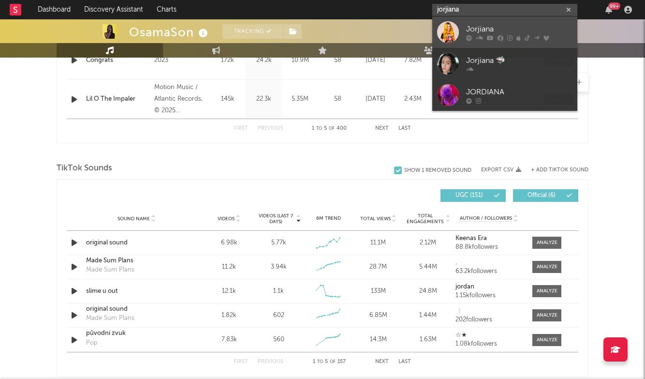
type input "jorjiana"
click at [496, 29] on div "Jorjiana" at bounding box center [519, 29] width 106 height 12
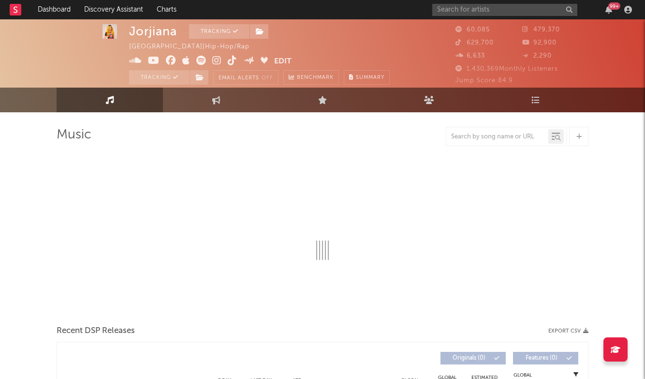
scroll to position [4, 0]
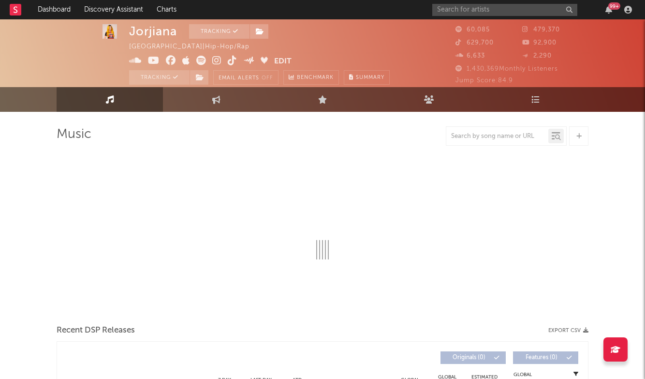
select select "6m"
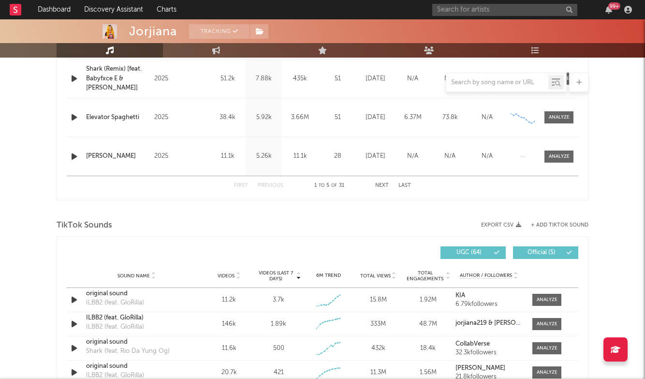
scroll to position [501, 0]
click at [556, 155] on div at bounding box center [559, 156] width 21 height 7
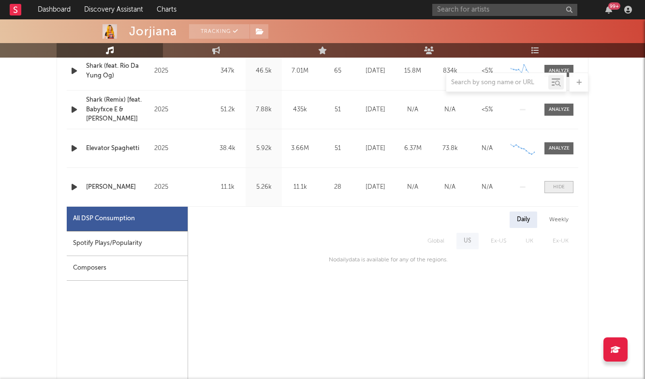
click at [557, 186] on div at bounding box center [559, 186] width 12 height 7
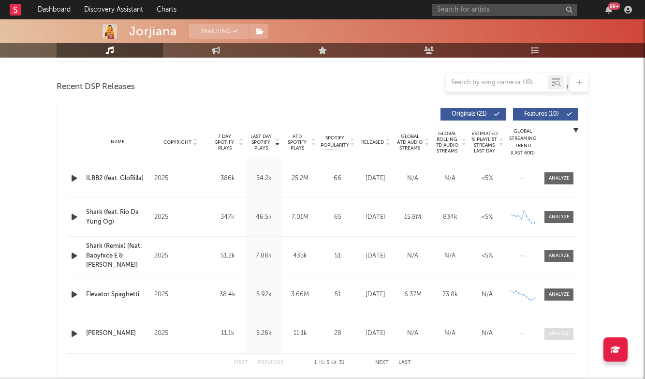
scroll to position [320, 0]
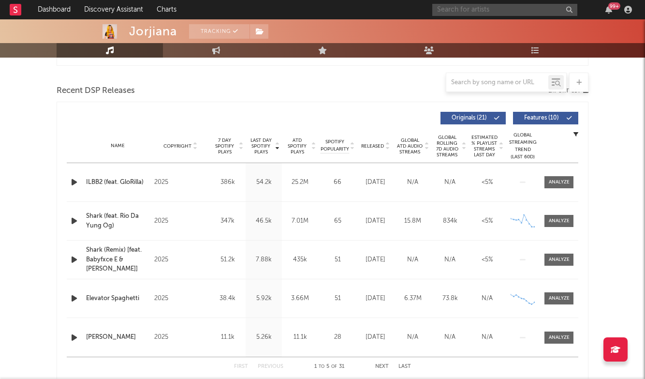
click at [524, 8] on input "text" at bounding box center [505, 10] width 145 height 12
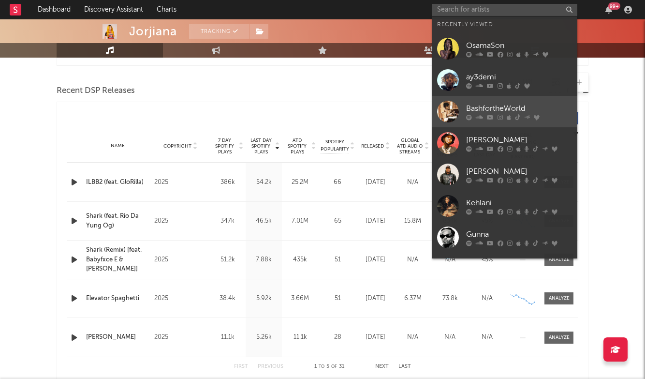
click at [499, 106] on div "BashfortheWorld" at bounding box center [519, 109] width 106 height 12
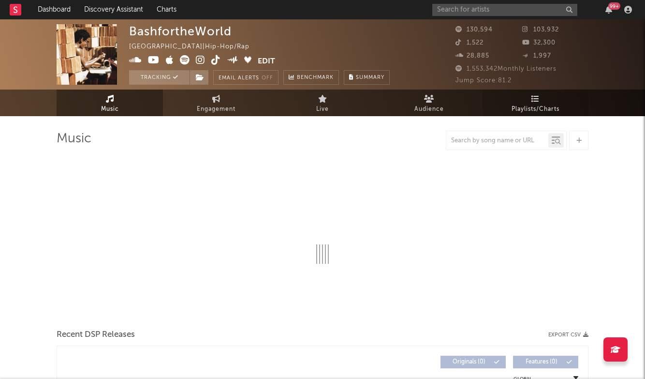
select select "6m"
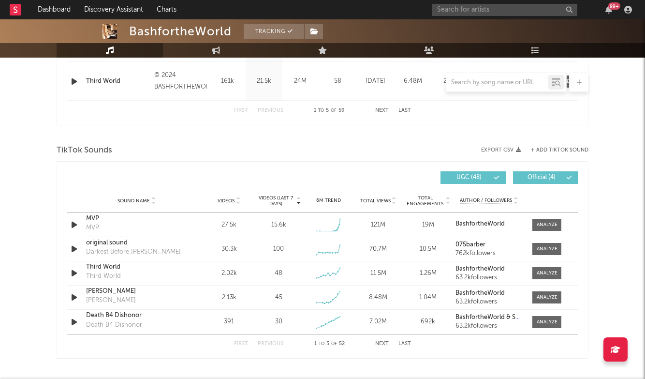
scroll to position [578, 0]
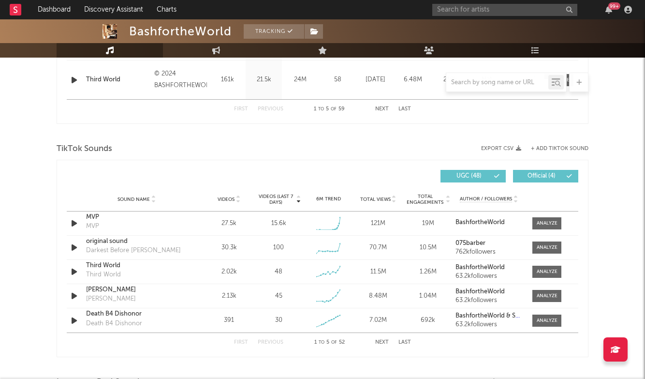
click at [402, 341] on button "Last" at bounding box center [405, 342] width 13 height 5
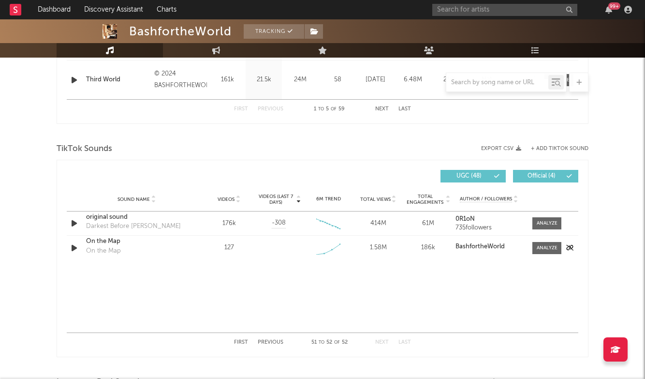
click at [101, 243] on div "On the Map" at bounding box center [136, 242] width 101 height 10
